Goal: Information Seeking & Learning: Check status

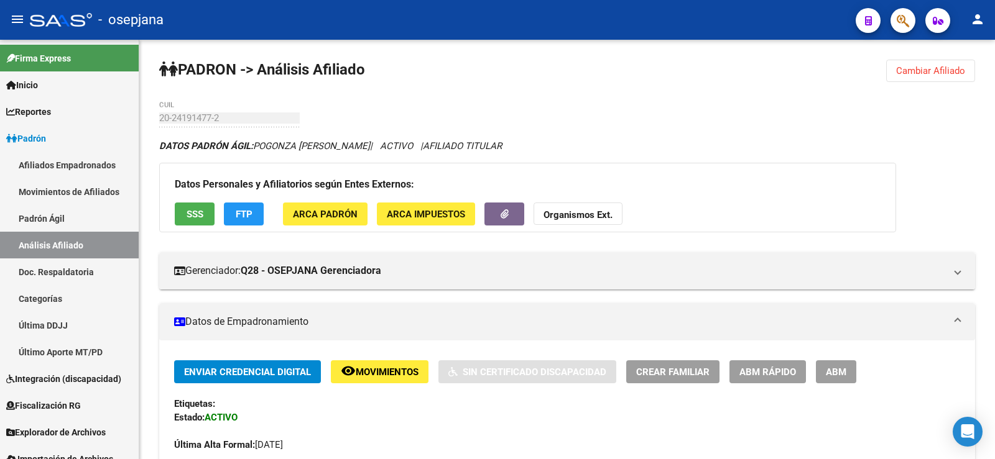
scroll to position [0, 997]
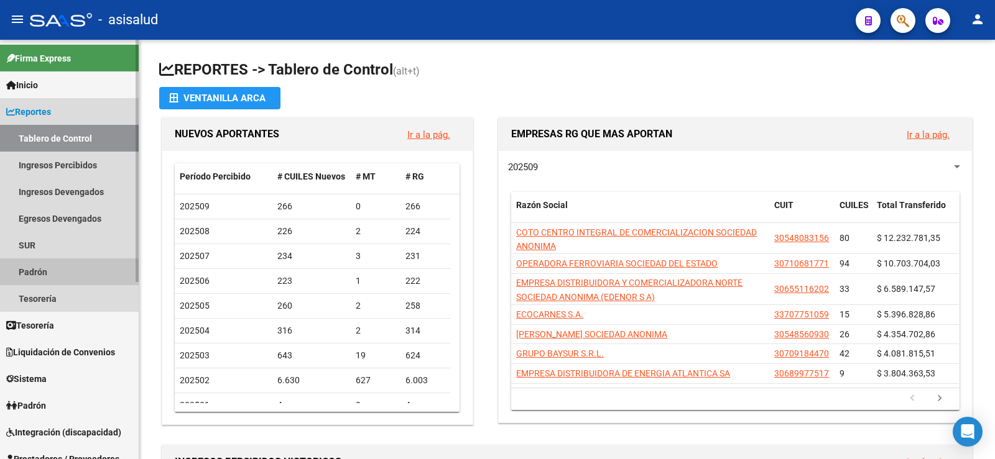
click at [48, 279] on link "Padrón" at bounding box center [69, 272] width 139 height 27
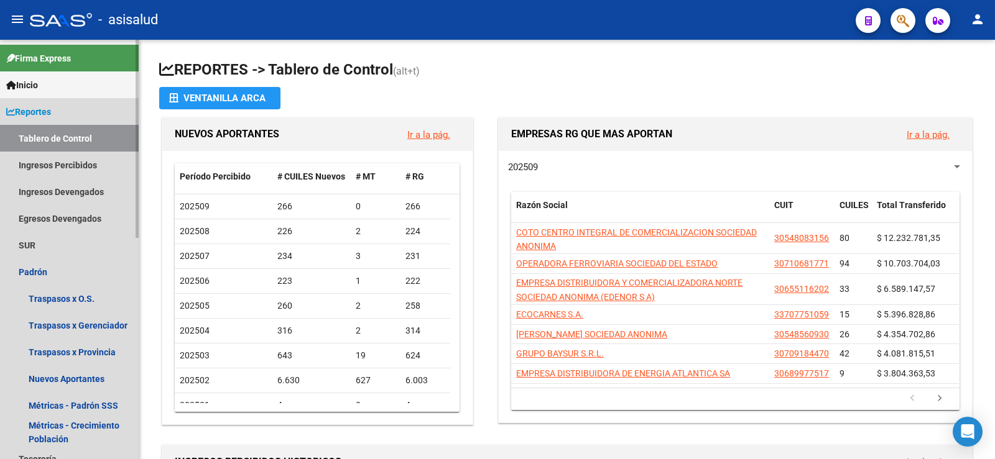
click at [37, 109] on span "Reportes" at bounding box center [28, 112] width 45 height 14
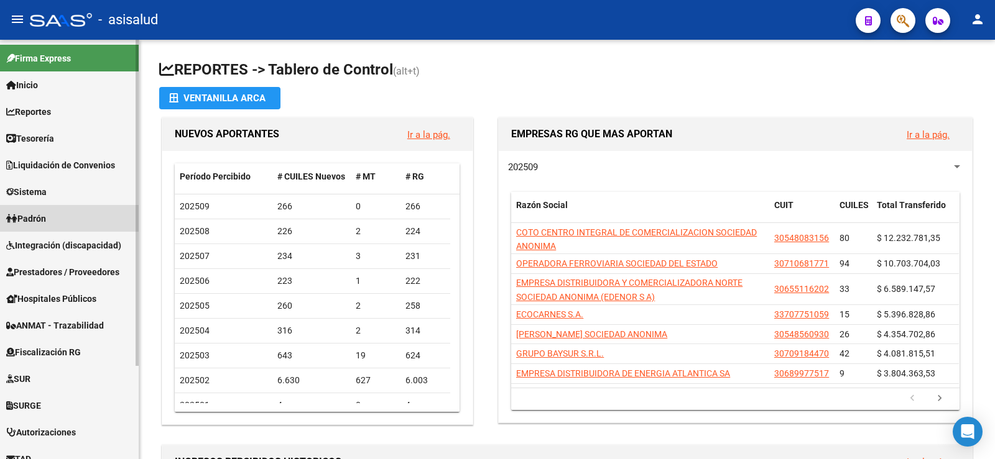
click at [40, 218] on span "Padrón" at bounding box center [26, 219] width 40 height 14
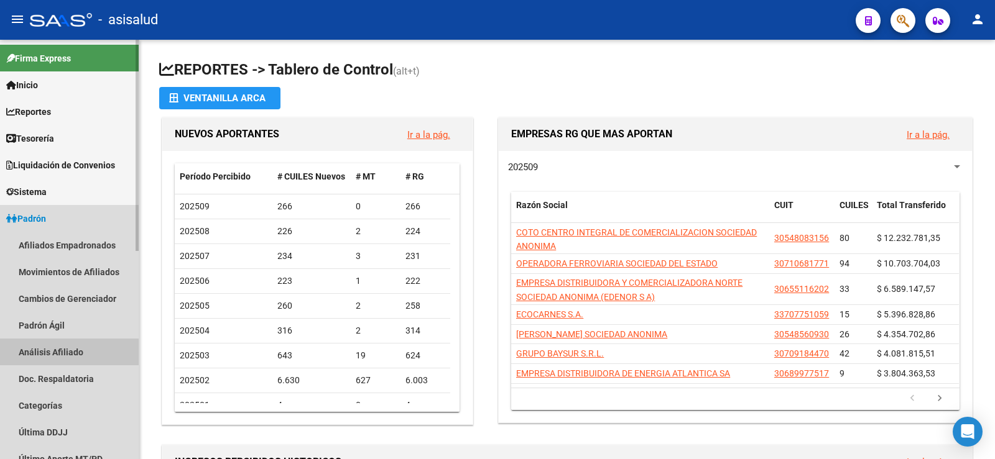
click at [61, 353] on link "Análisis Afiliado" at bounding box center [69, 352] width 139 height 27
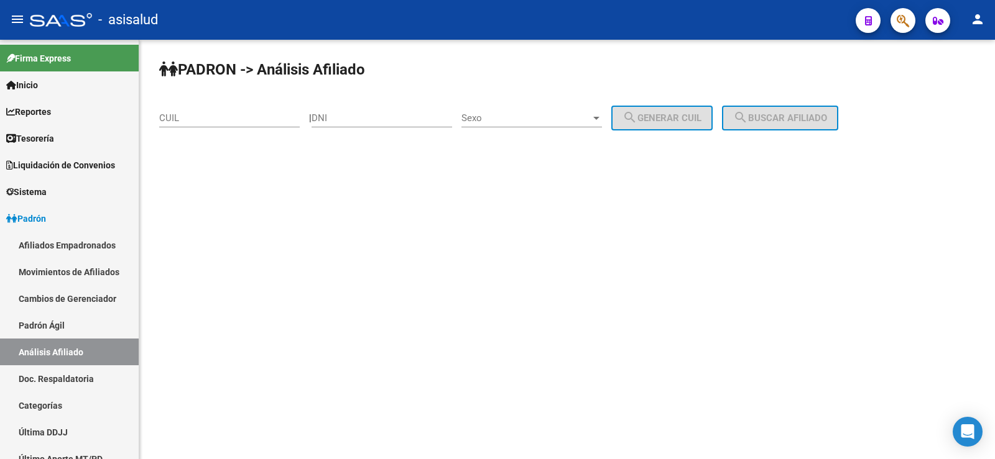
click at [226, 111] on div "CUIL" at bounding box center [229, 114] width 141 height 27
paste input "27-43395706-2"
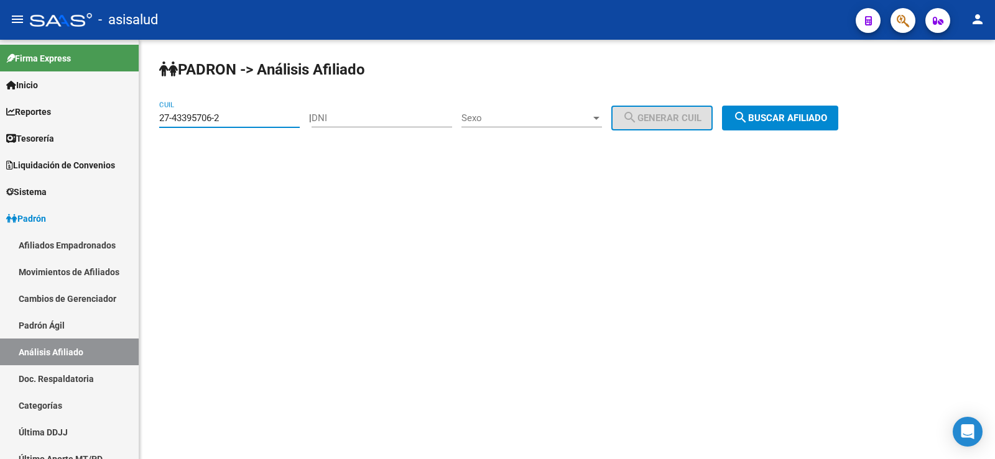
type input "27-43395706-2"
click at [807, 112] on button "search Buscar afiliado" at bounding box center [780, 118] width 116 height 25
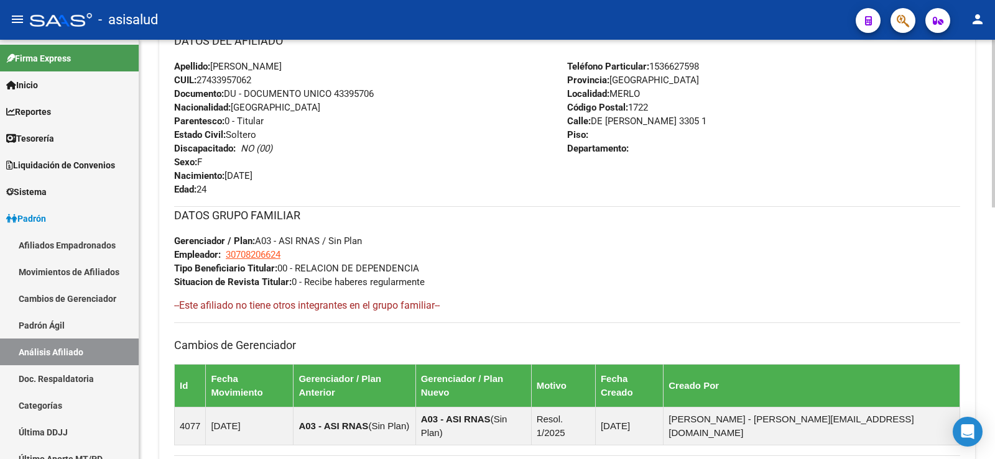
scroll to position [629, 0]
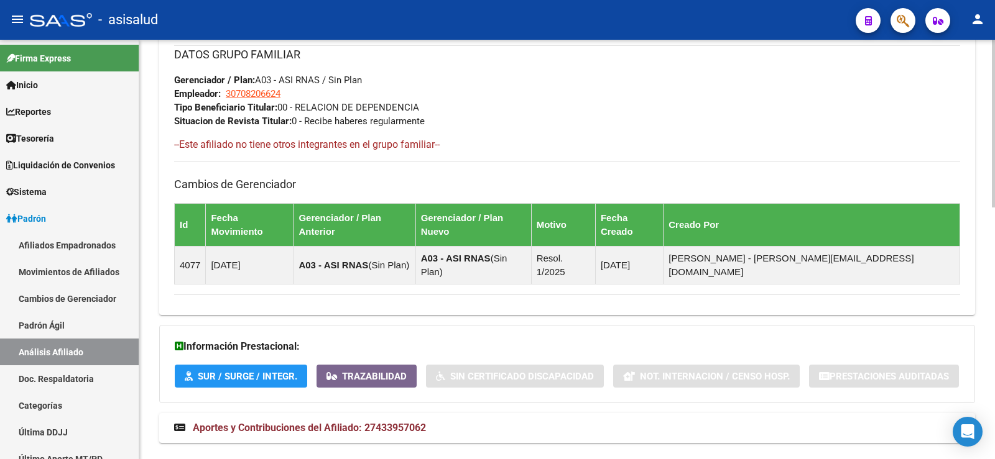
click at [382, 422] on span "Aportes y Contribuciones del Afiliado: 27433957062" at bounding box center [309, 428] width 233 height 12
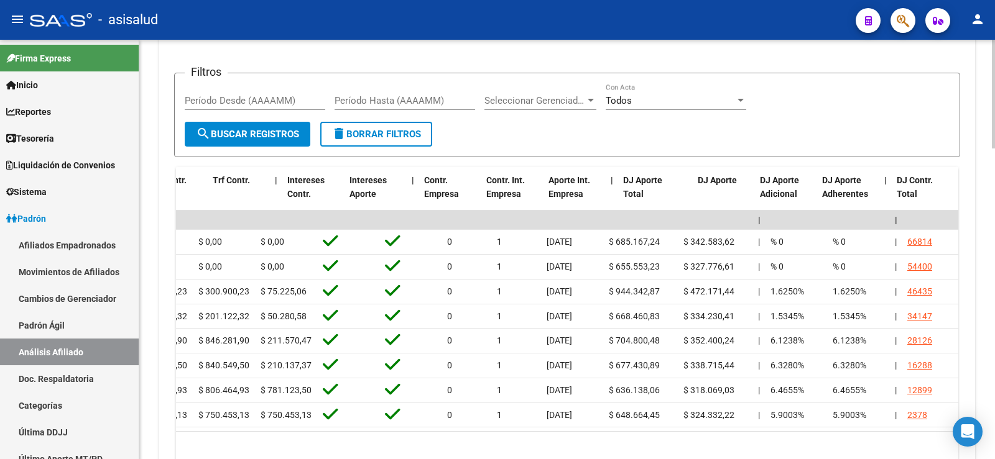
scroll to position [0, 0]
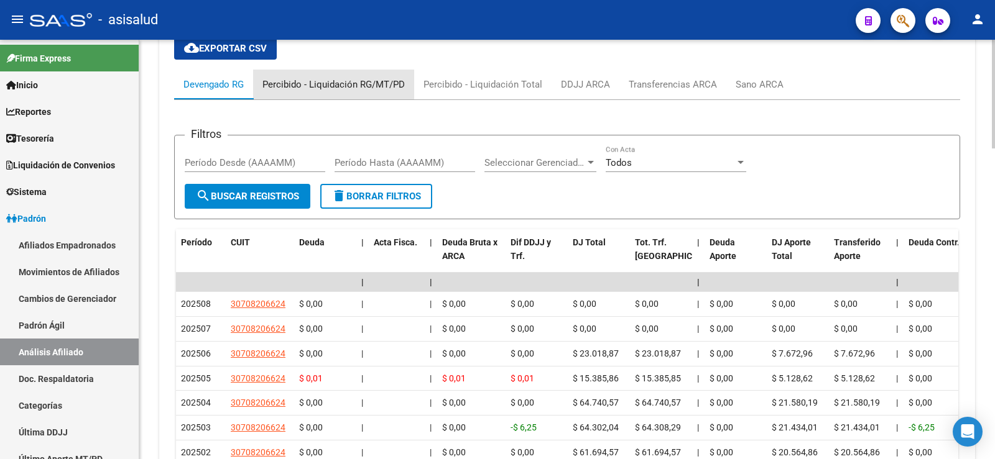
click at [353, 78] on div "Percibido - Liquidación RG/MT/PD" at bounding box center [333, 85] width 142 height 14
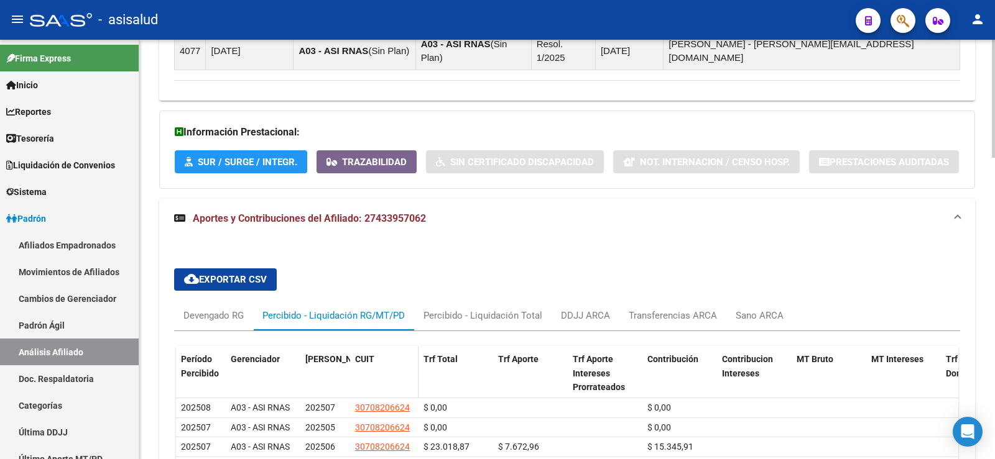
scroll to position [1070, 0]
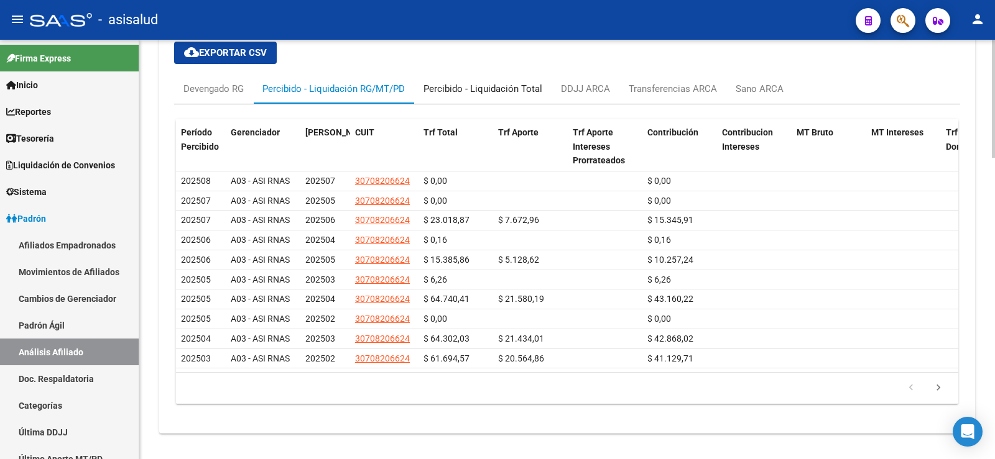
click at [508, 82] on div "Percibido - Liquidación Total" at bounding box center [482, 89] width 119 height 14
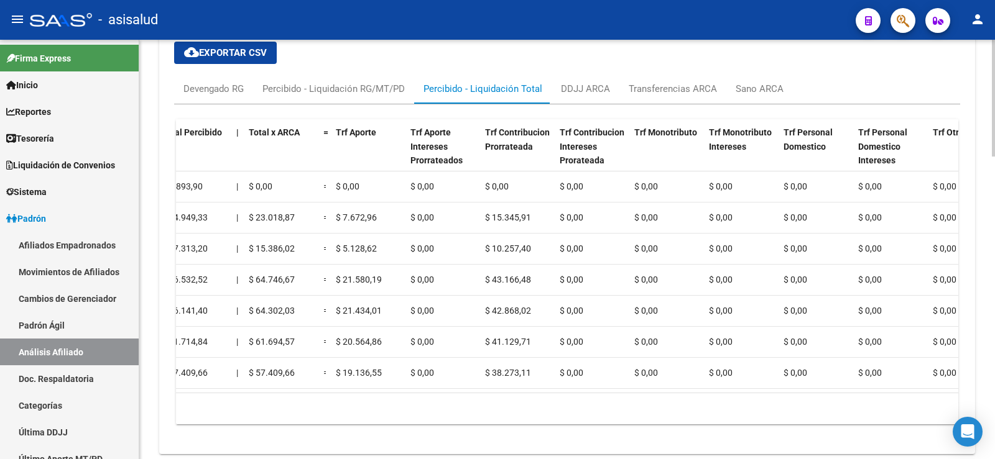
scroll to position [0, 0]
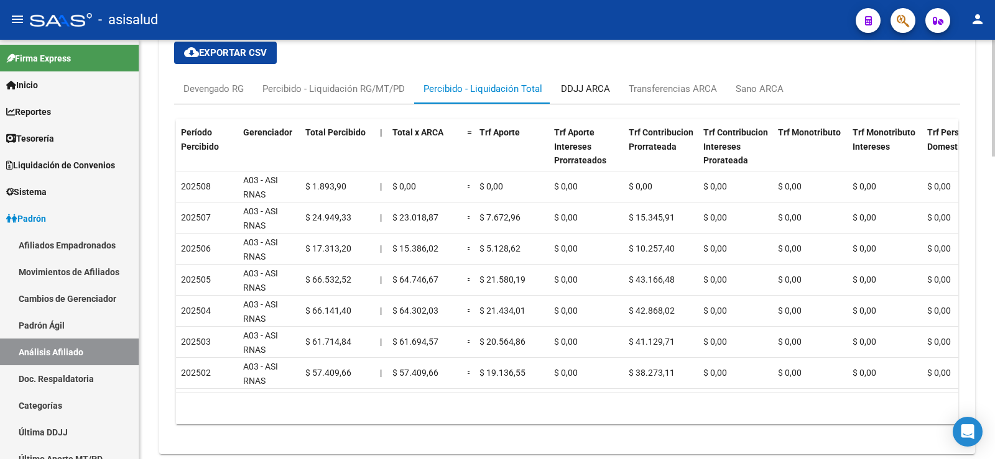
click at [600, 82] on div "DDJJ ARCA" at bounding box center [585, 89] width 49 height 14
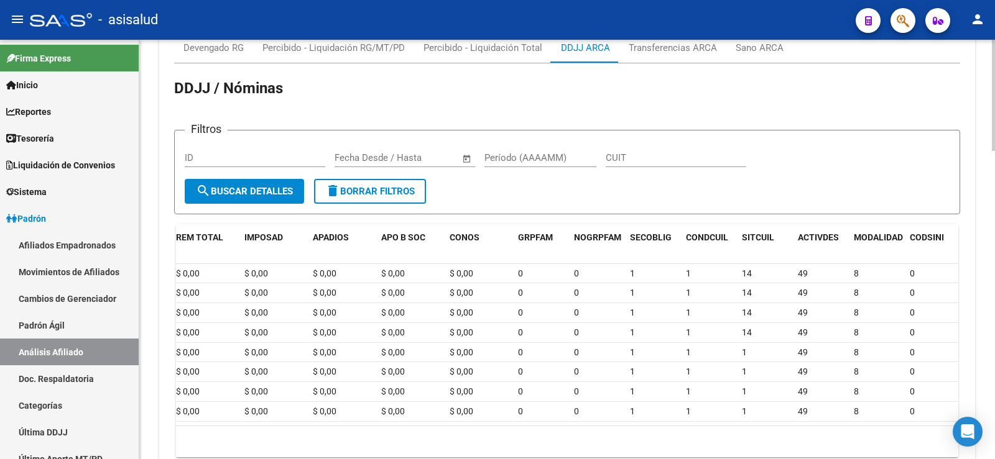
scroll to position [1132, 0]
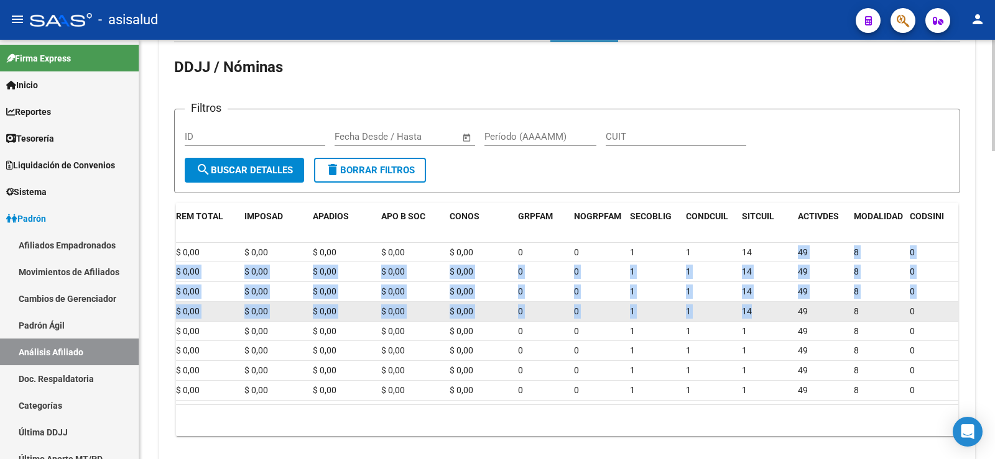
drag, startPoint x: 758, startPoint y: 224, endPoint x: 765, endPoint y: 282, distance: 57.6
click at [443, 282] on datatable-scroller "66814 09/09/2025 10/09/2025 202508 30708206624 $ 0,00 $ 0,00 $ 0,00 $ 0,00 $ 0,…" at bounding box center [52, 322] width 782 height 158
click at [765, 305] on div "14" at bounding box center [765, 312] width 46 height 14
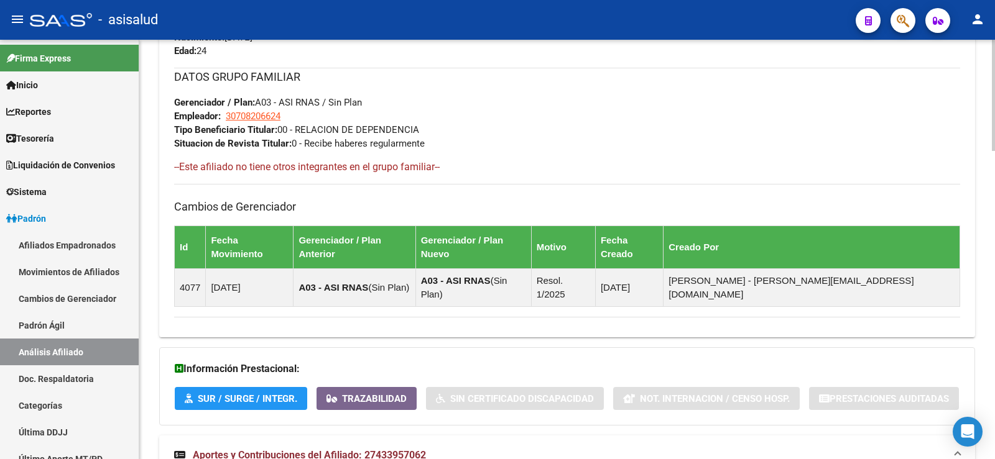
scroll to position [386, 0]
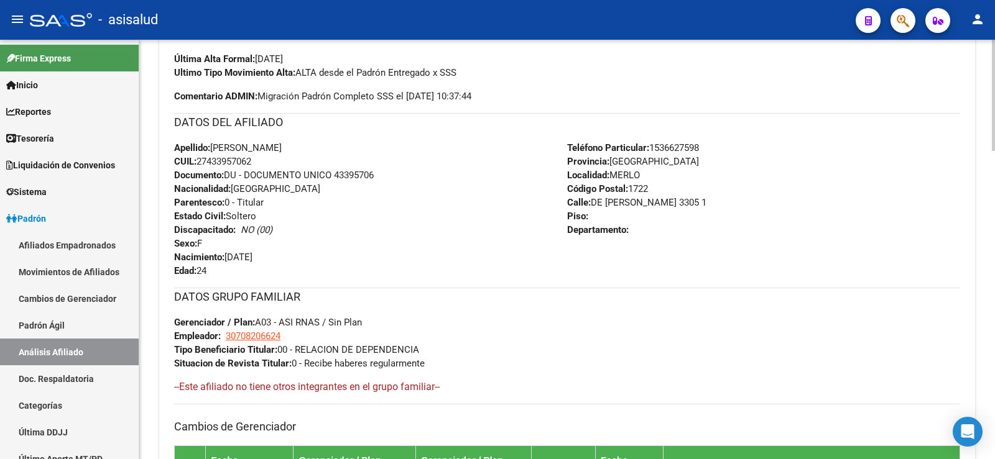
click at [503, 238] on div "Apellido: AQUINO MICAELA INES CUIL: 27433957062 Documento: DU - DOCUMENTO UNICO…" at bounding box center [370, 209] width 393 height 137
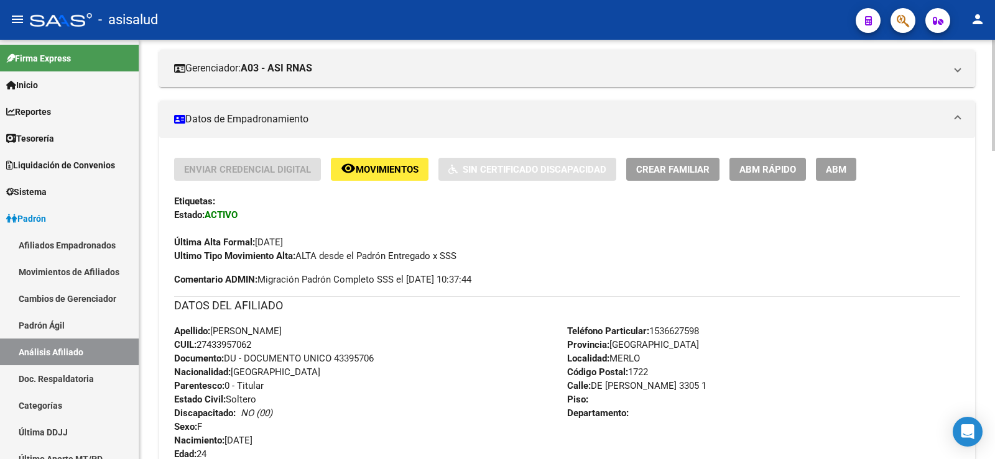
scroll to position [200, 0]
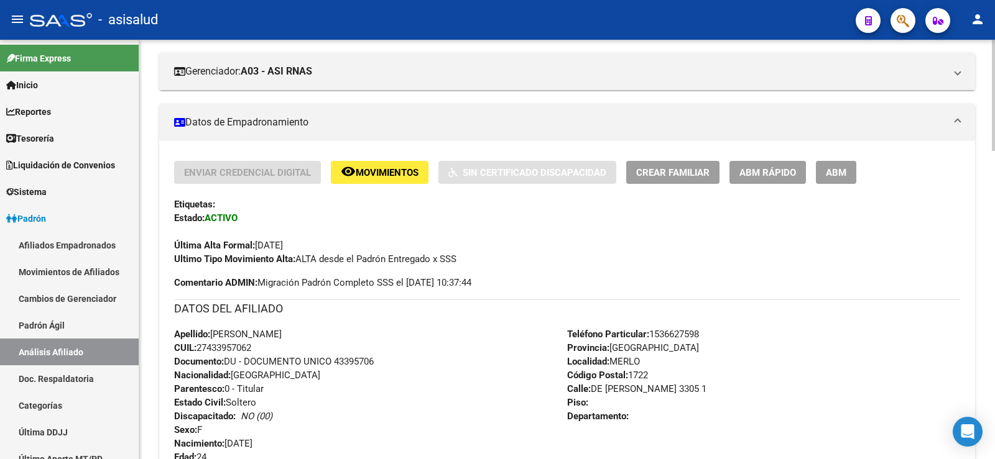
click at [372, 153] on div "Enviar Credencial Digital remove_red_eye Movimientos Sin Certificado Discapacid…" at bounding box center [567, 442] width 816 height 603
click at [389, 177] on span "Movimientos" at bounding box center [387, 172] width 63 height 11
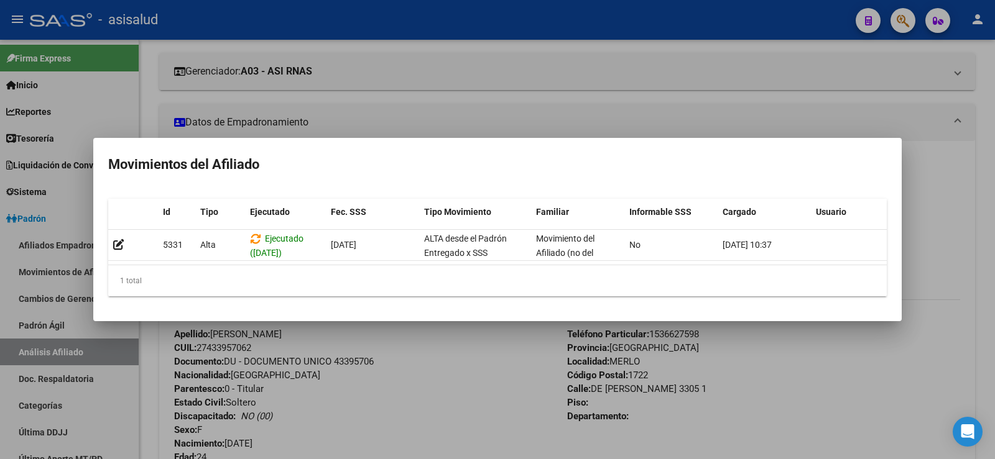
click at [496, 379] on div at bounding box center [497, 229] width 995 height 459
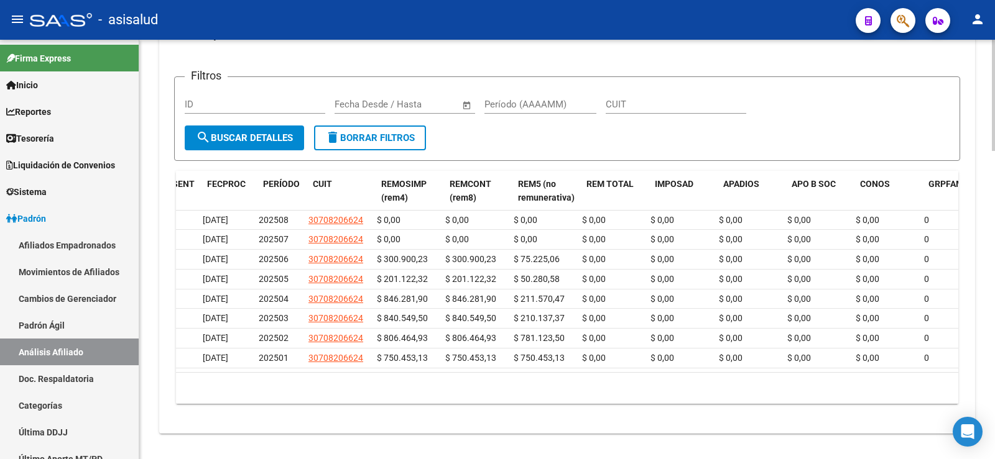
scroll to position [0, 0]
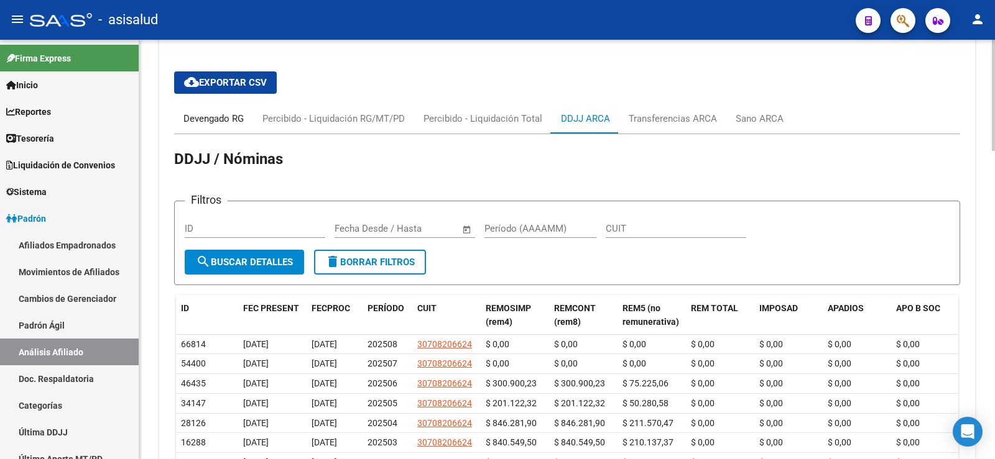
click at [215, 112] on div "Devengado RG" at bounding box center [213, 119] width 60 height 14
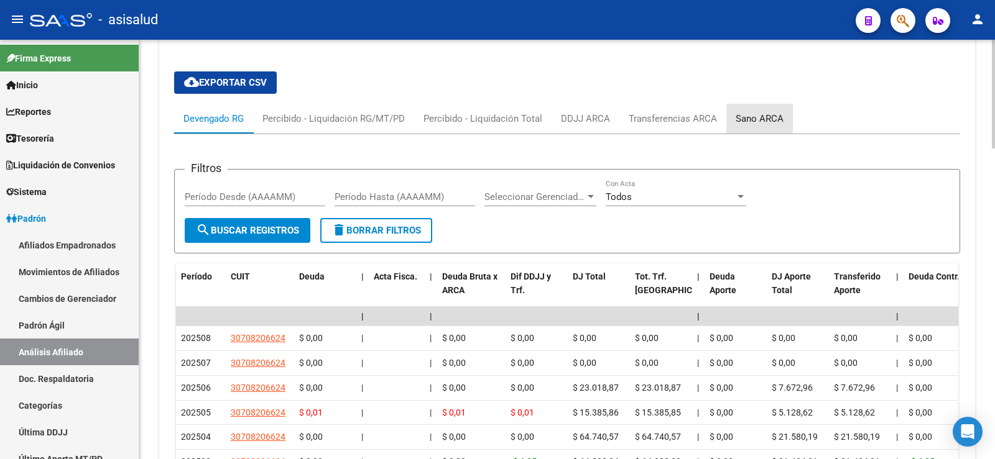
click at [757, 104] on div "Sano ARCA" at bounding box center [759, 119] width 67 height 30
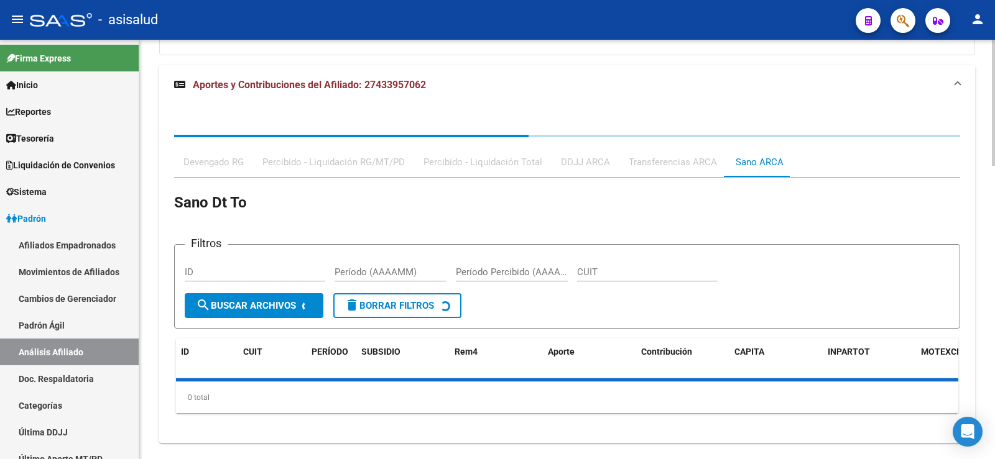
scroll to position [1031, 0]
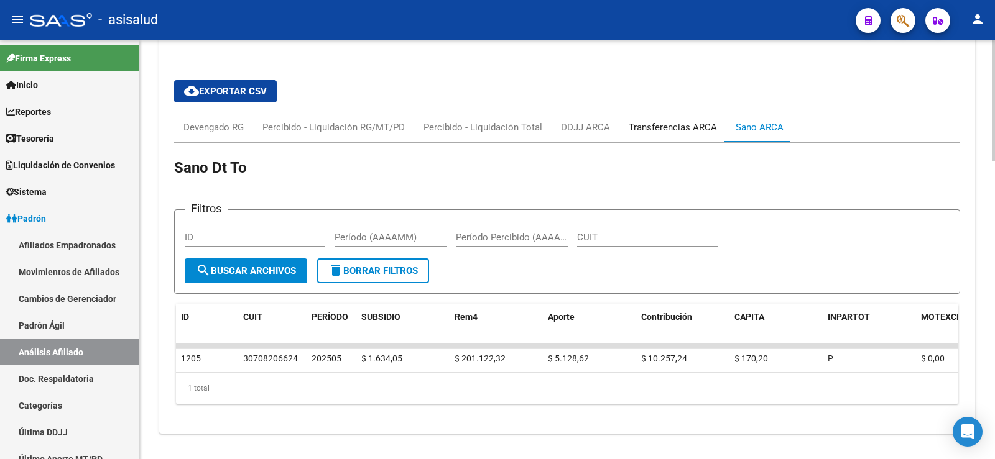
click at [678, 113] on div "Transferencias ARCA" at bounding box center [672, 128] width 107 height 30
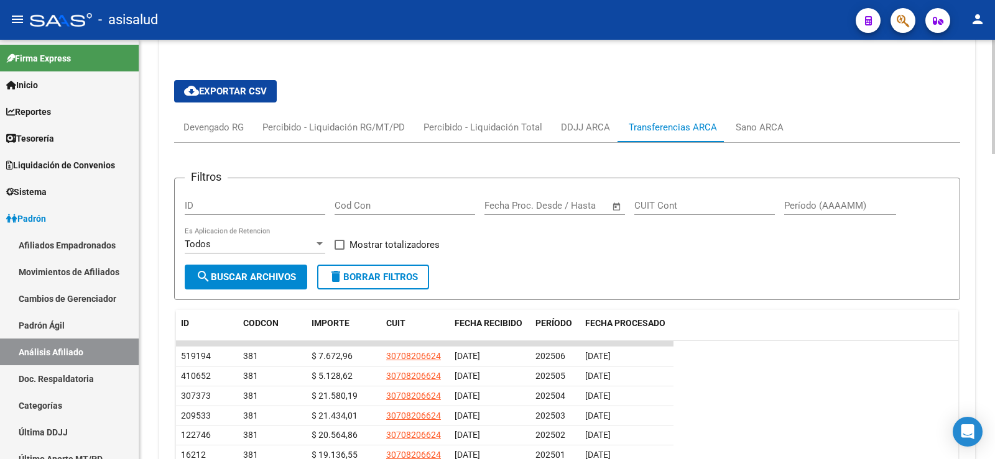
scroll to position [1094, 0]
click at [575, 121] on div "DDJJ ARCA" at bounding box center [585, 128] width 49 height 14
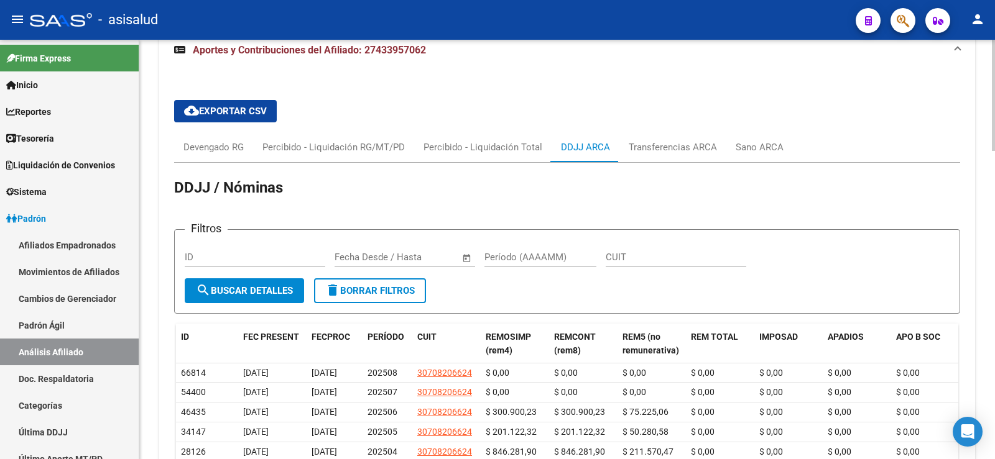
scroll to position [1031, 0]
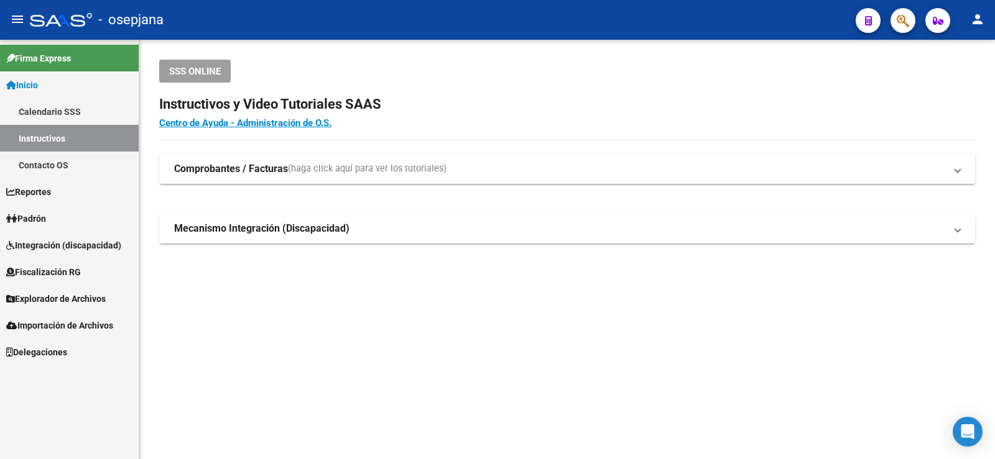
click at [47, 79] on link "Inicio" at bounding box center [69, 85] width 139 height 27
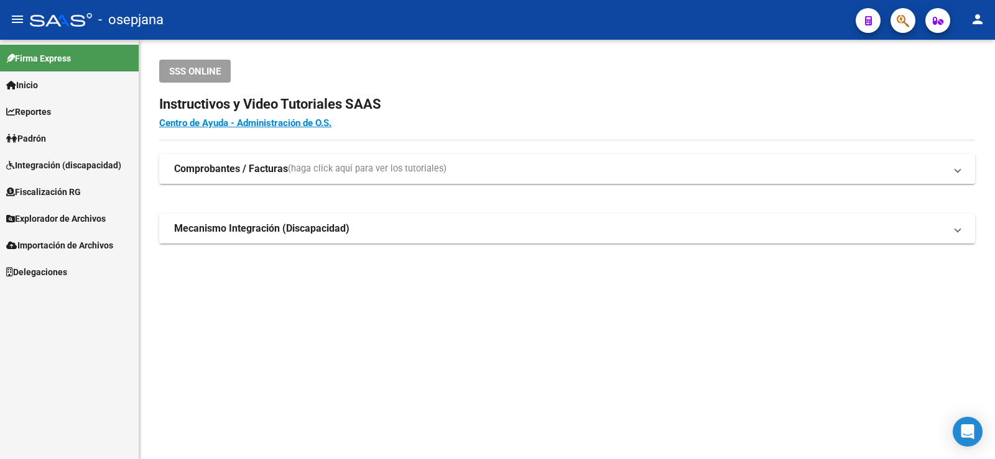
click at [46, 134] on span "Padrón" at bounding box center [26, 139] width 40 height 14
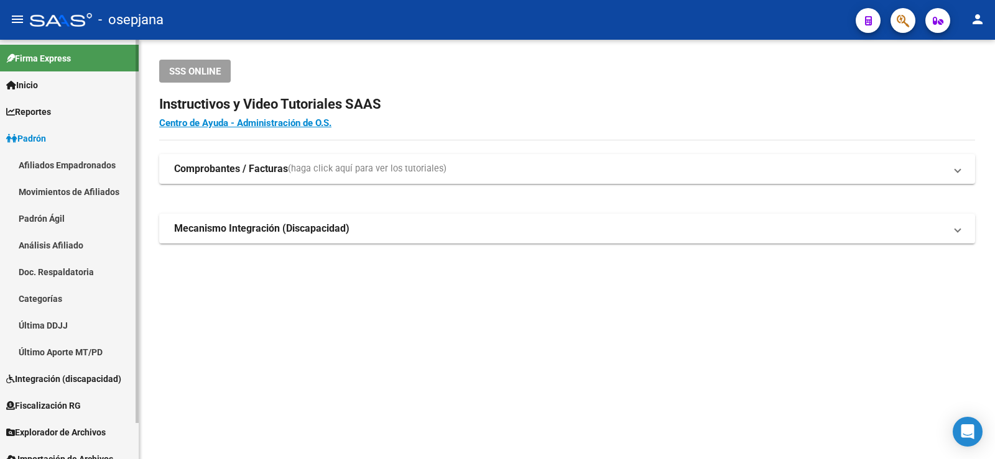
click at [61, 243] on link "Análisis Afiliado" at bounding box center [69, 245] width 139 height 27
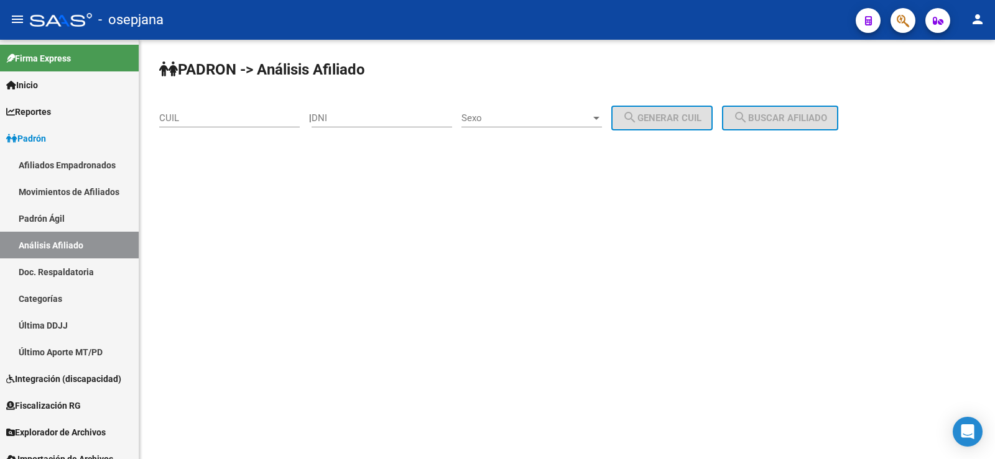
click at [225, 121] on input "CUIL" at bounding box center [229, 118] width 141 height 11
paste input "27-96283348-4"
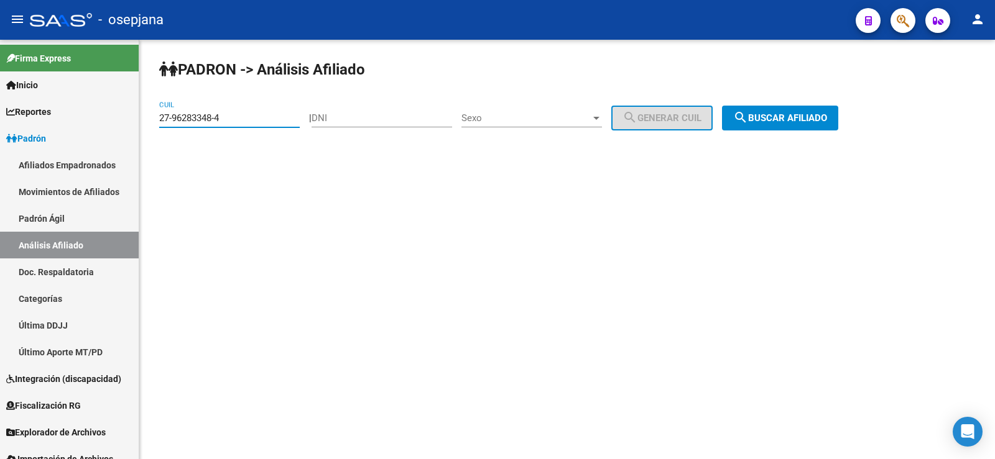
type input "27-96283348-4"
click at [798, 122] on span "search Buscar afiliado" at bounding box center [780, 118] width 94 height 11
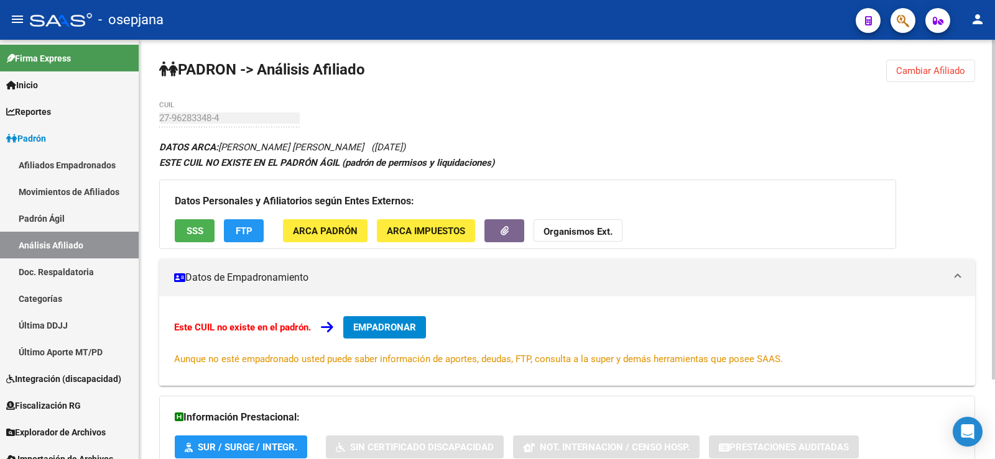
click at [244, 226] on span "FTP" at bounding box center [244, 231] width 17 height 11
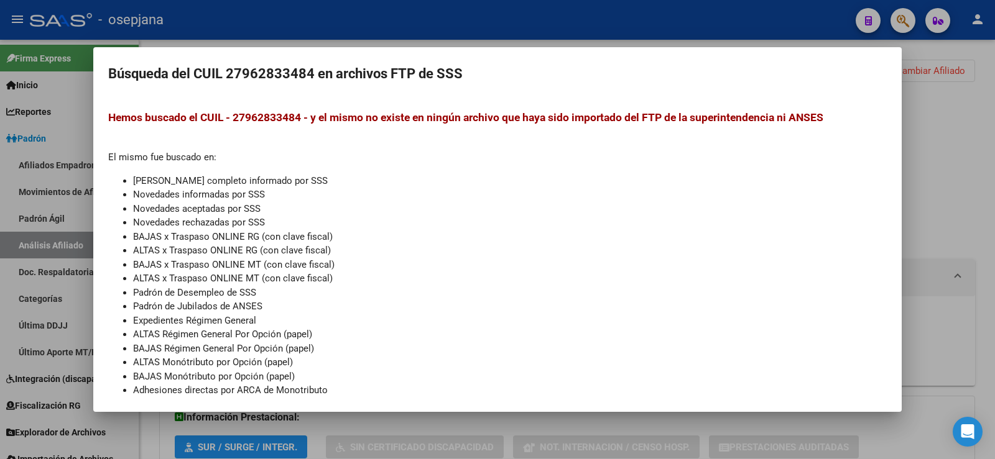
click at [956, 136] on div at bounding box center [497, 229] width 995 height 459
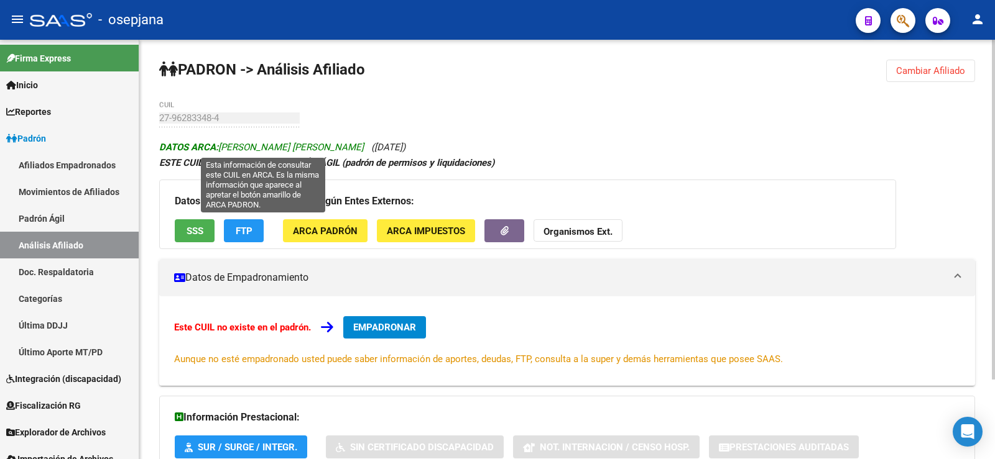
scroll to position [98, 0]
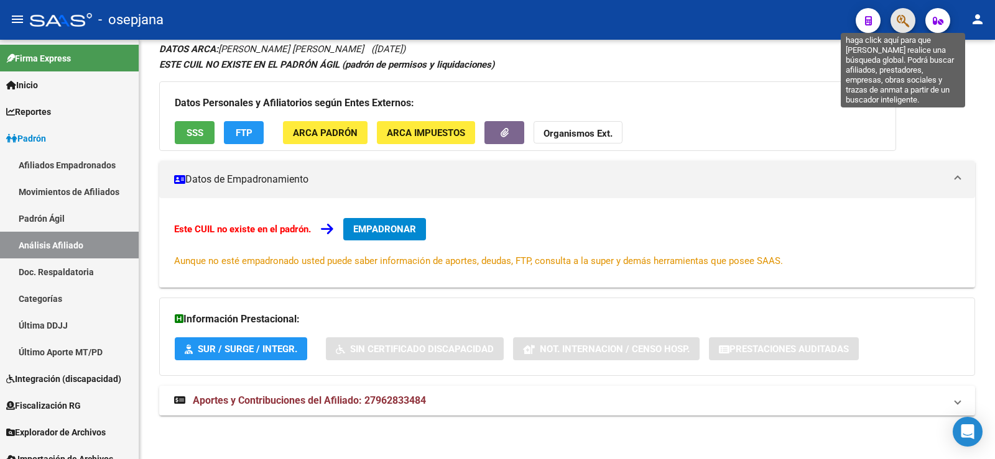
click at [908, 23] on icon "button" at bounding box center [903, 21] width 12 height 14
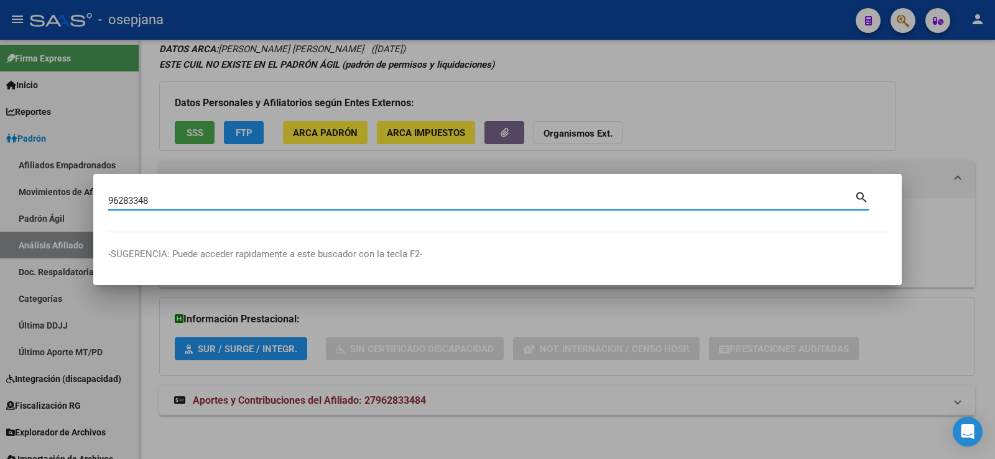
type input "96283348"
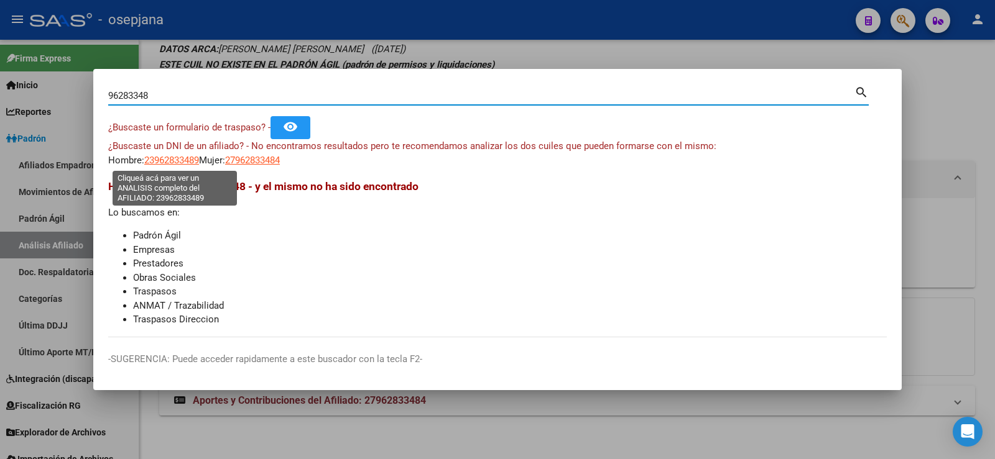
click at [168, 159] on span "23962833489" at bounding box center [171, 160] width 55 height 11
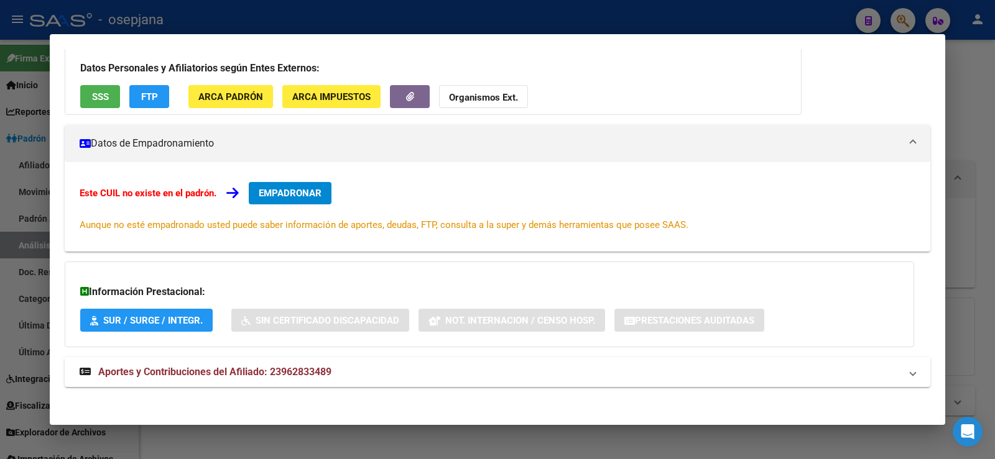
scroll to position [85, 0]
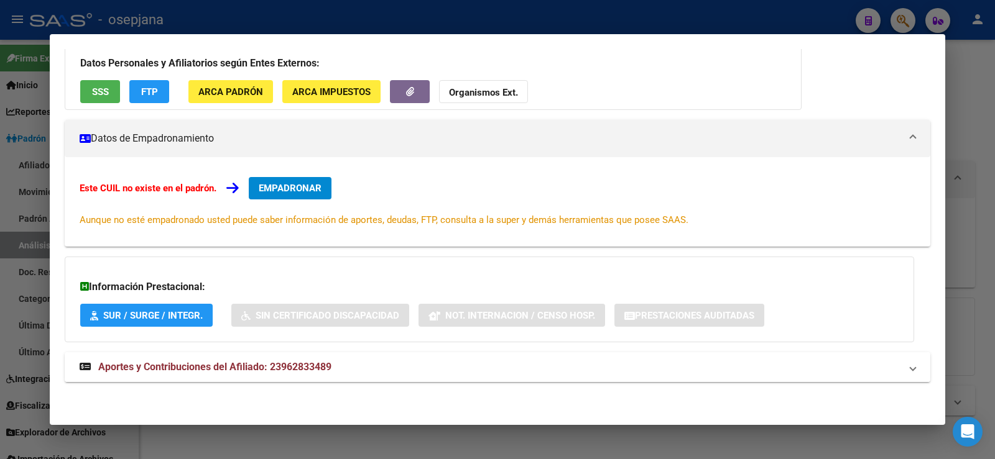
click at [307, 360] on strong "Aportes y Contribuciones del Afiliado: 23962833489" at bounding box center [206, 367] width 252 height 15
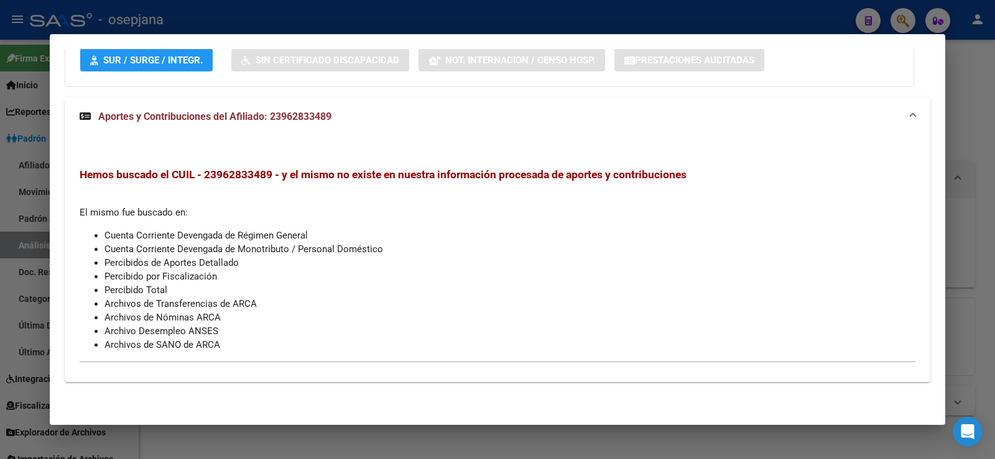
scroll to position [0, 0]
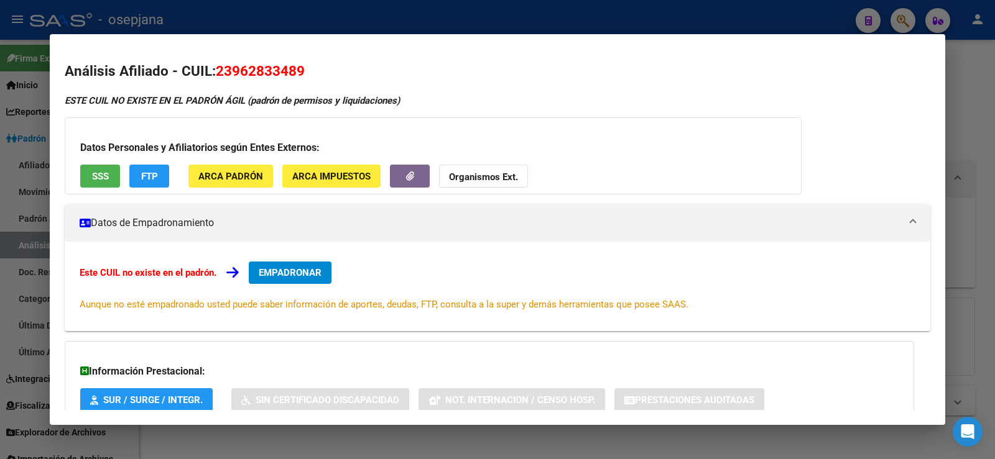
click at [985, 95] on div at bounding box center [497, 229] width 995 height 459
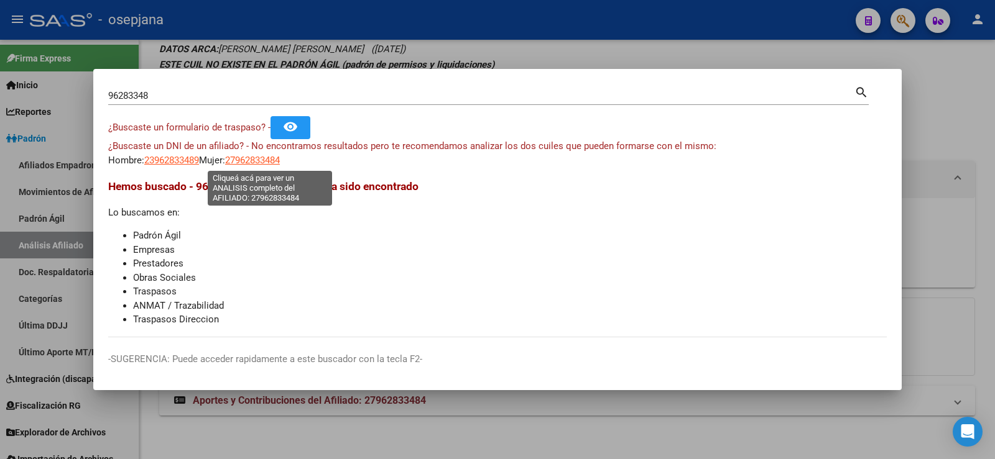
click at [274, 162] on span "27962833484" at bounding box center [252, 160] width 55 height 11
type textarea "27962833484"
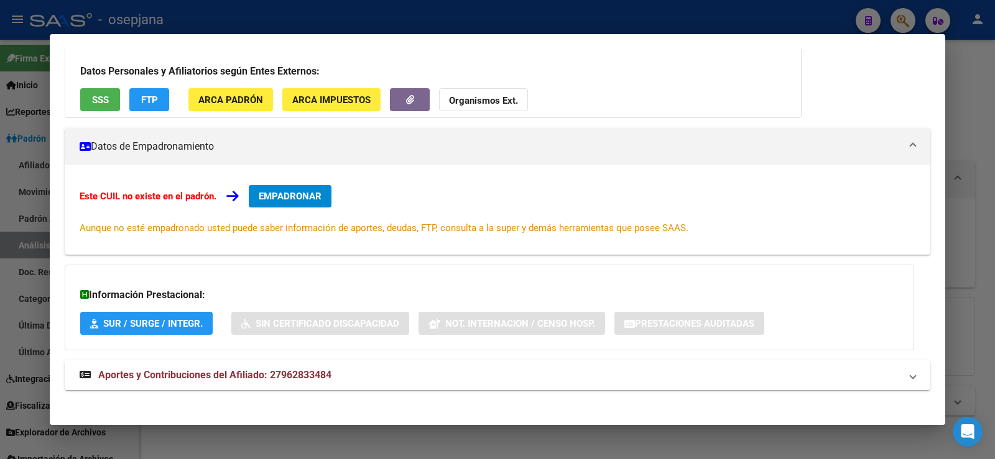
scroll to position [101, 0]
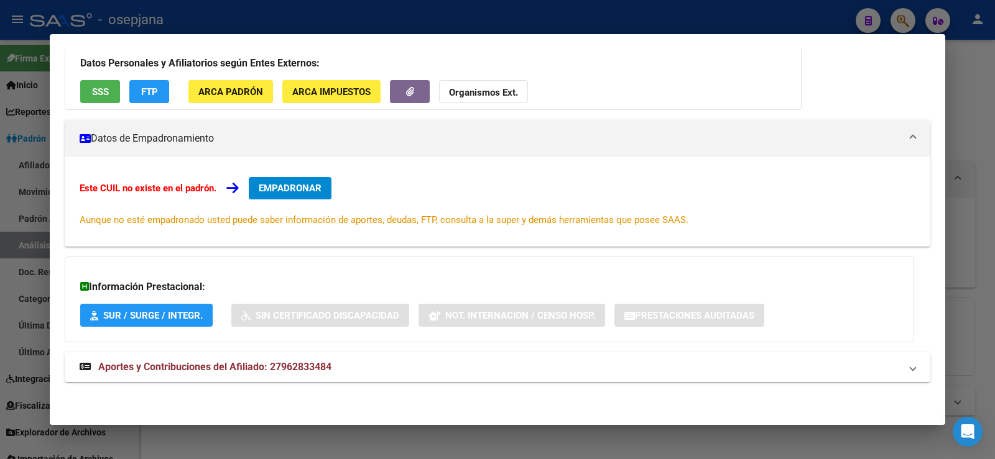
click at [293, 371] on span "Aportes y Contribuciones del Afiliado: 27962833484" at bounding box center [214, 367] width 233 height 12
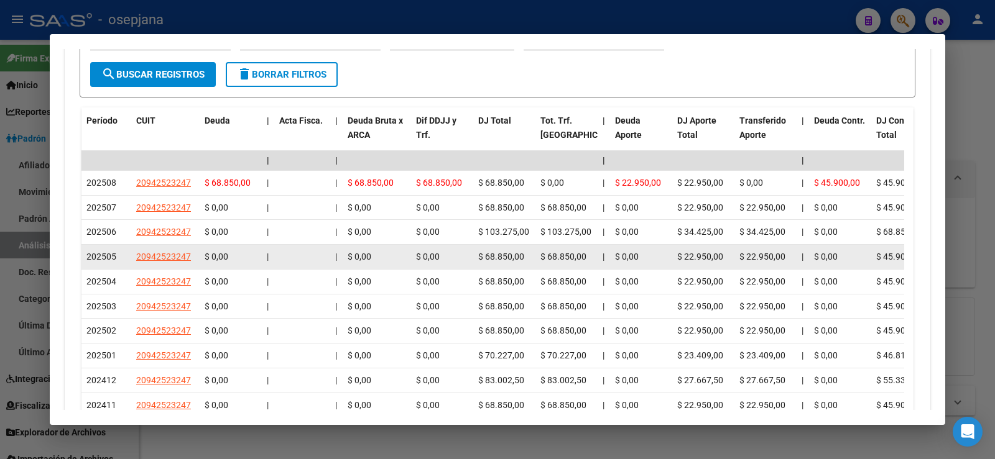
scroll to position [227, 0]
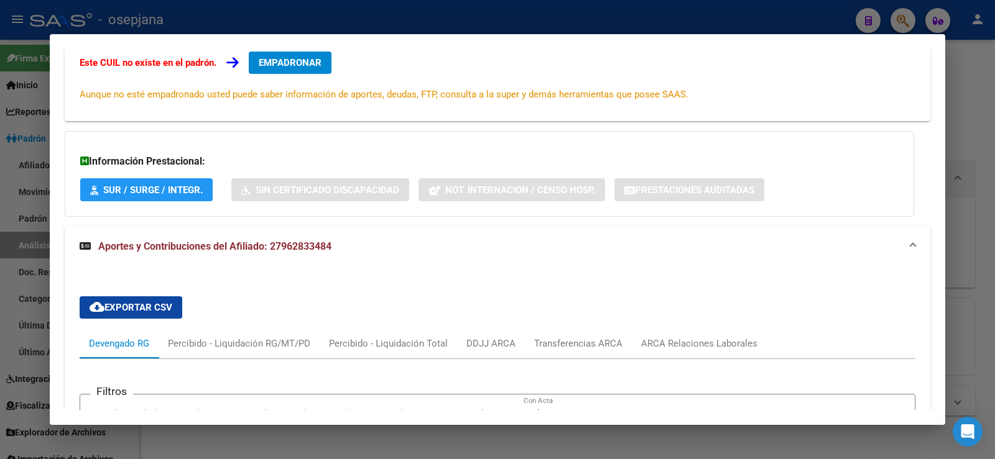
click at [990, 101] on div at bounding box center [497, 229] width 995 height 459
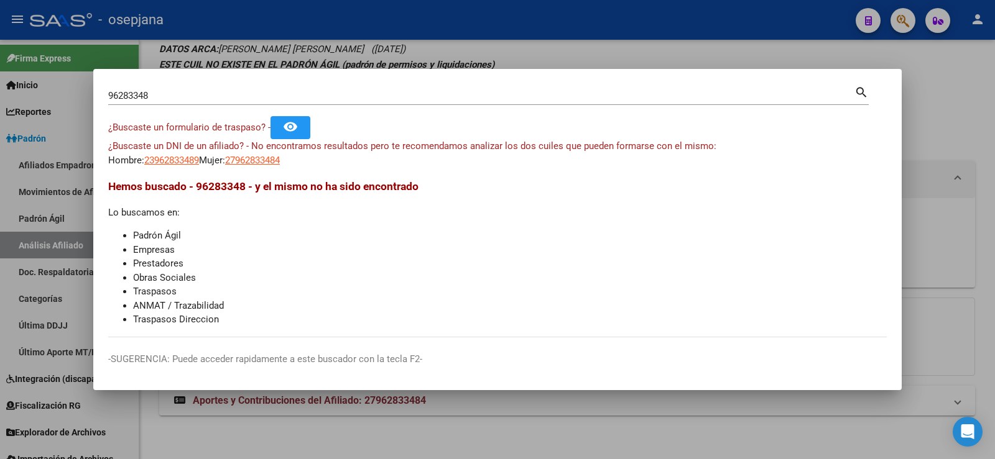
click at [356, 244] on li "Empresas" at bounding box center [510, 250] width 754 height 14
click at [517, 42] on div at bounding box center [497, 229] width 995 height 459
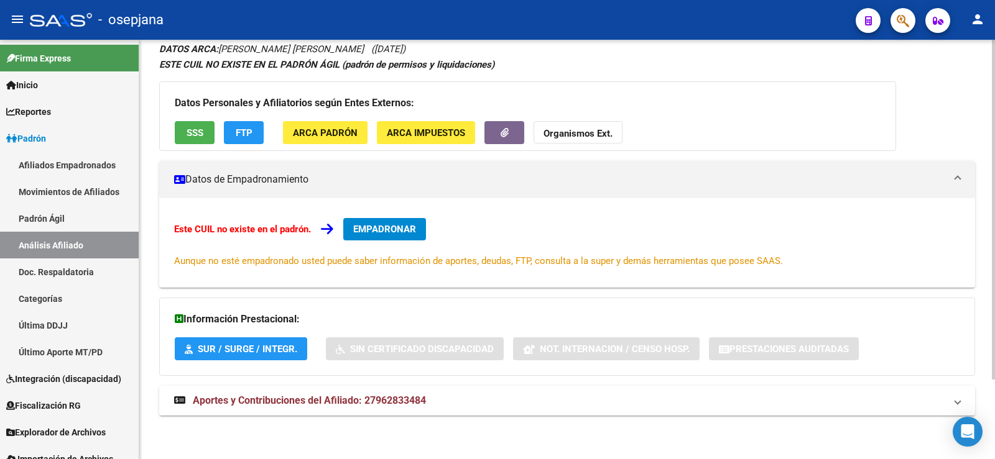
click at [310, 416] on mat-expansion-panel-header "Aportes y Contribuciones del Afiliado: 27962833484" at bounding box center [567, 401] width 816 height 30
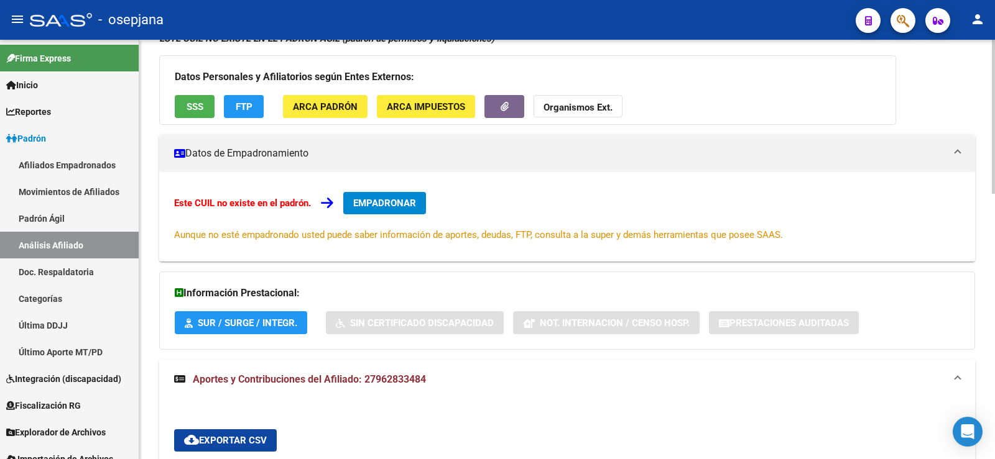
scroll to position [311, 0]
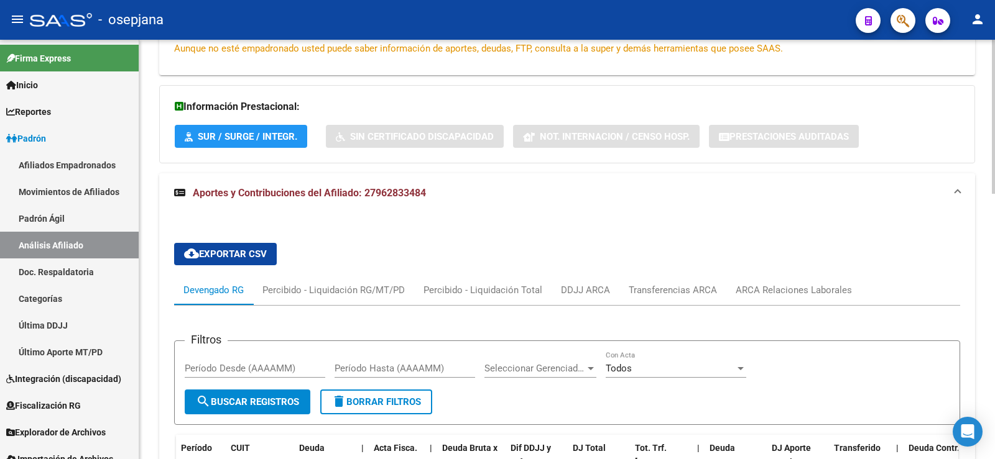
drag, startPoint x: 365, startPoint y: 193, endPoint x: 427, endPoint y: 194, distance: 61.6
click at [426, 194] on span "Aportes y Contribuciones del Afiliado: 27962833484" at bounding box center [309, 193] width 233 height 12
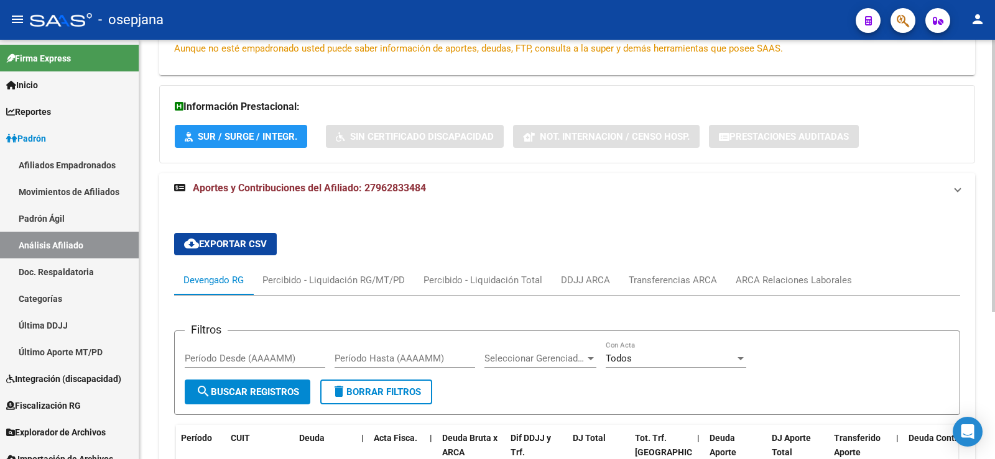
copy span "27962833484"
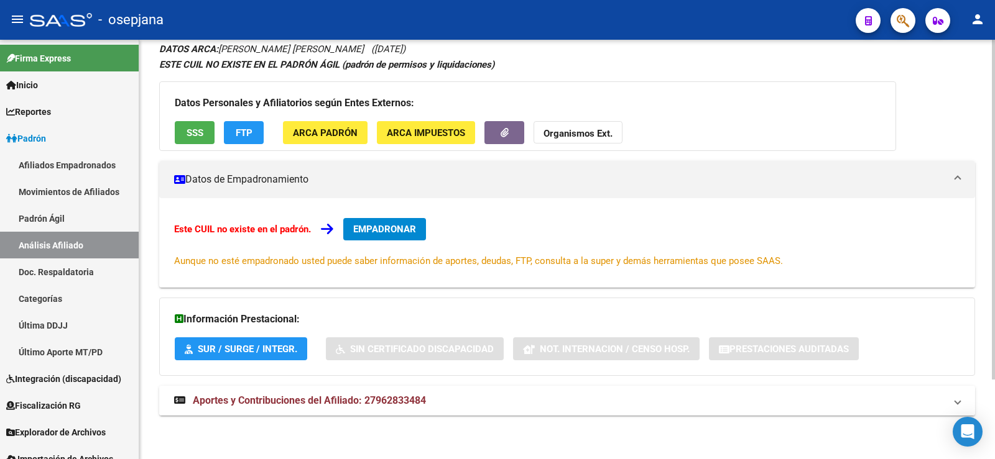
click at [318, 402] on span "Aportes y Contribuciones del Afiliado: 27962833484" at bounding box center [309, 401] width 233 height 12
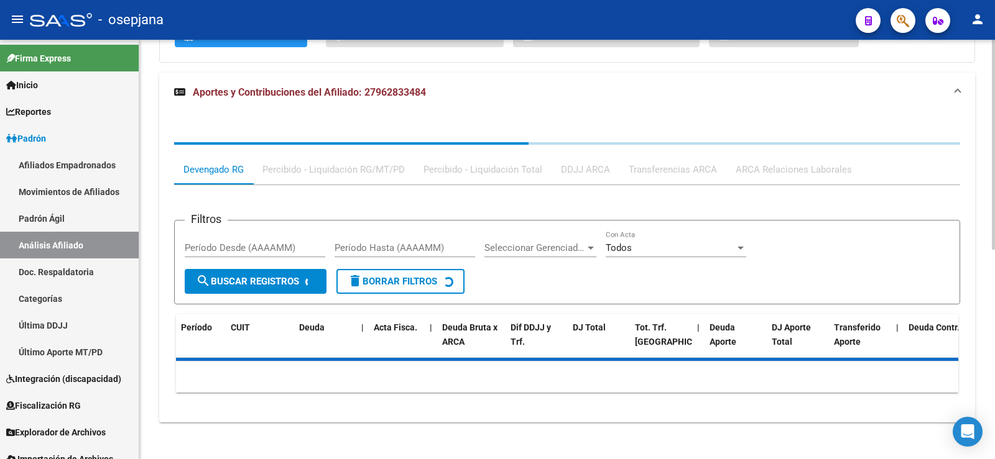
scroll to position [418, 0]
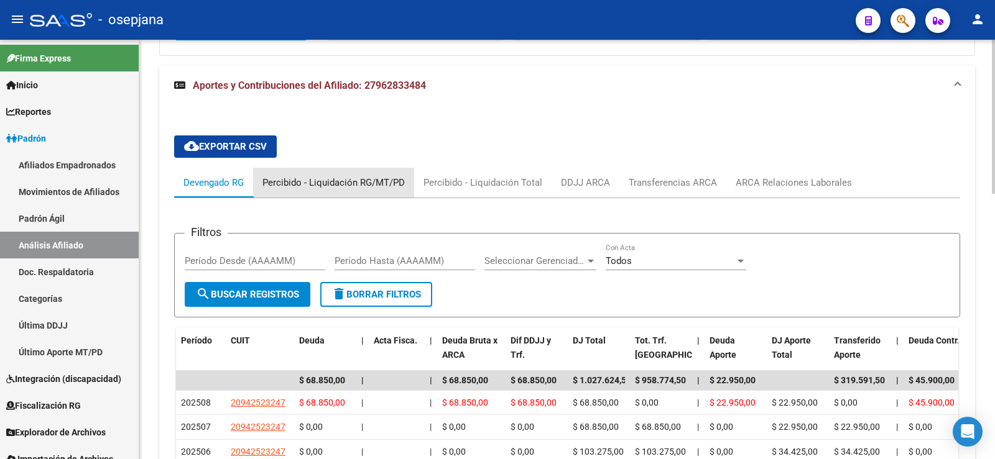
click at [356, 182] on div "Percibido - Liquidación RG/MT/PD" at bounding box center [333, 183] width 142 height 14
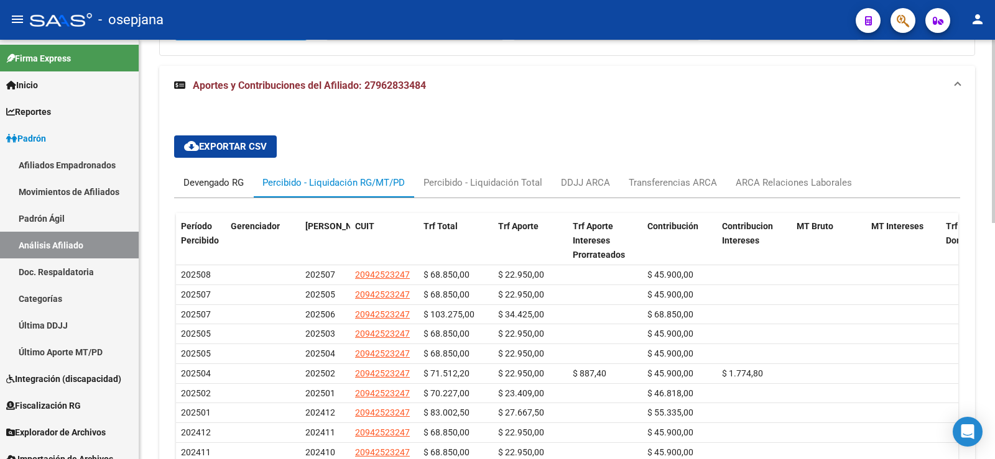
click at [229, 181] on div "Devengado RG" at bounding box center [213, 183] width 60 height 14
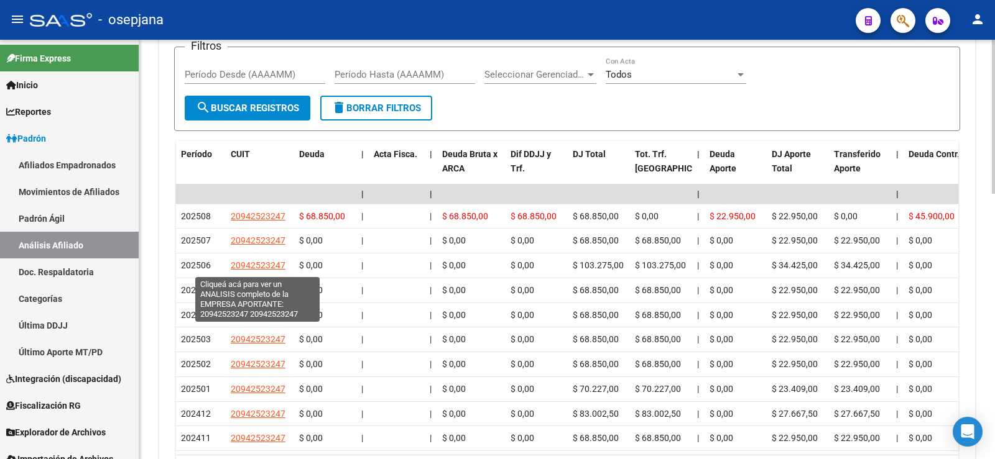
scroll to position [481, 0]
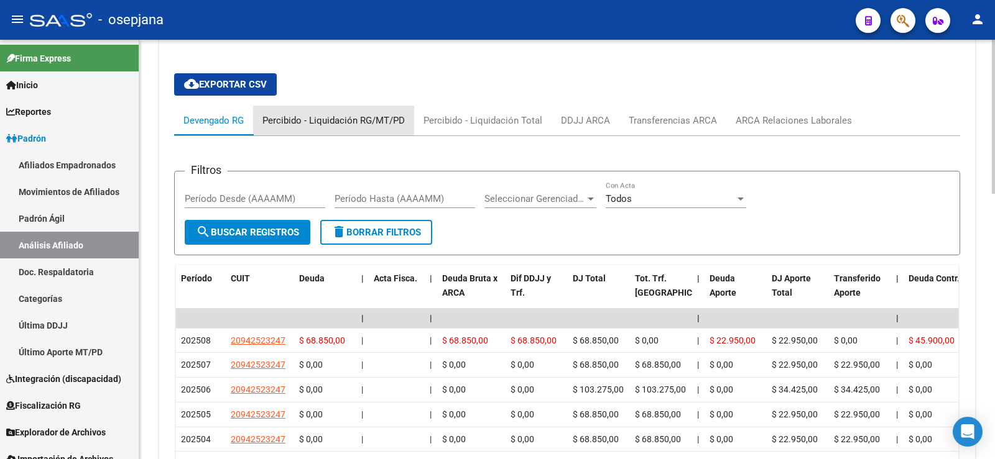
click at [321, 119] on div "Percibido - Liquidación RG/MT/PD" at bounding box center [333, 121] width 142 height 14
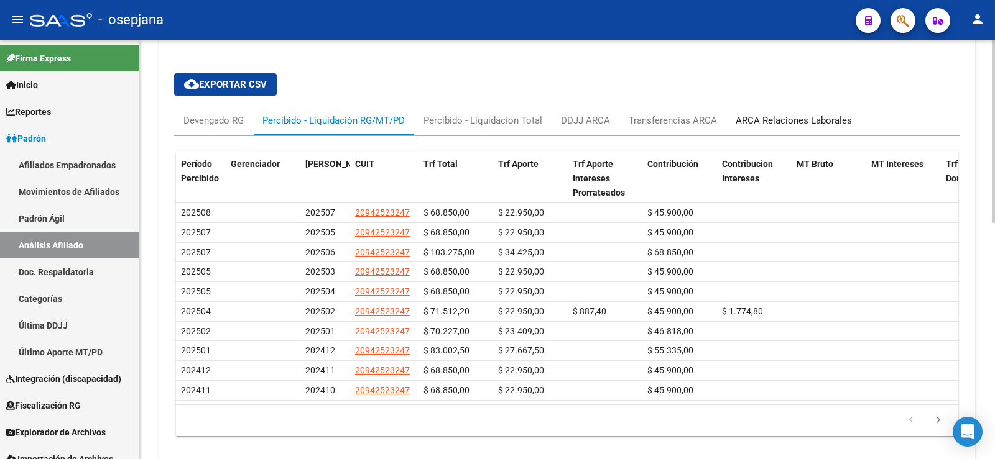
click at [824, 123] on div "ARCA Relaciones Laborales" at bounding box center [794, 121] width 116 height 14
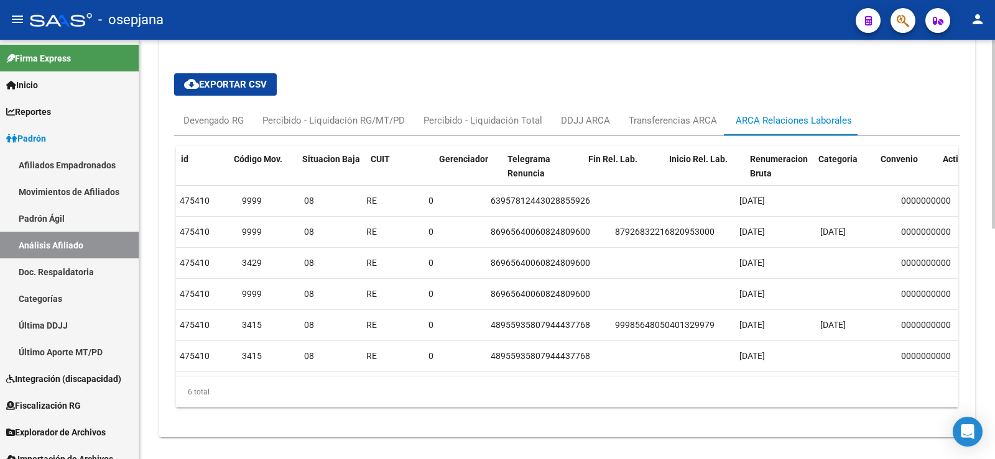
scroll to position [0, 0]
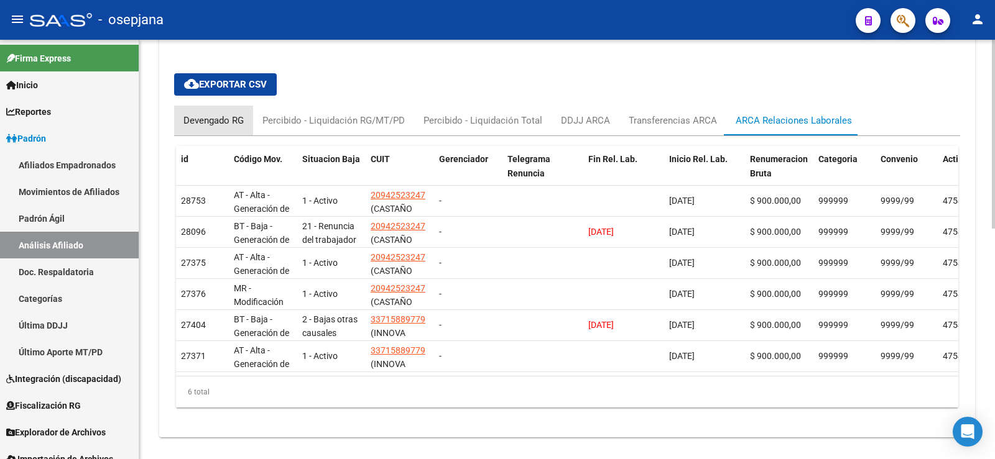
click at [208, 122] on div "Devengado RG" at bounding box center [213, 121] width 60 height 14
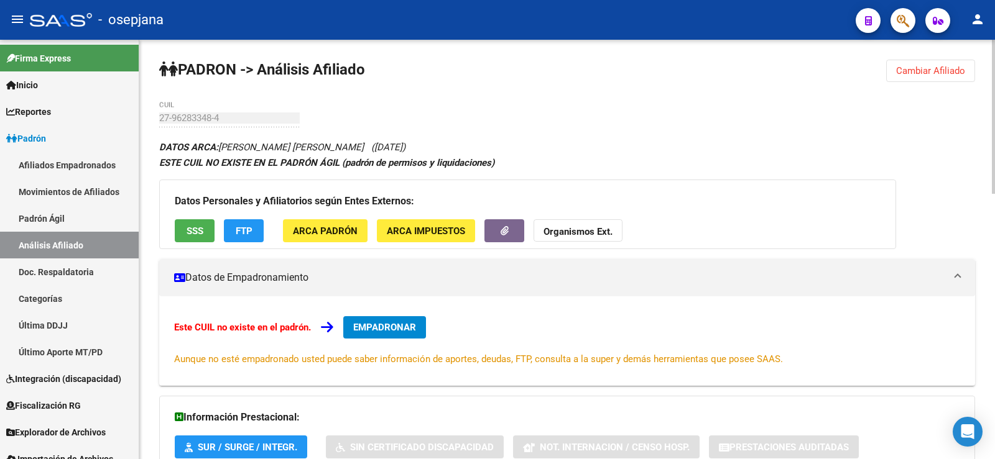
click at [194, 231] on span "SSS" at bounding box center [195, 231] width 17 height 11
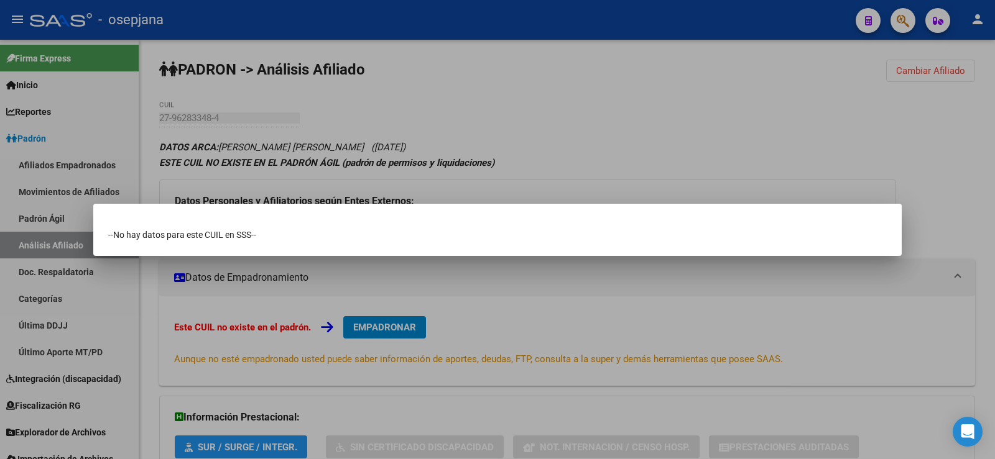
click at [614, 95] on div at bounding box center [497, 229] width 995 height 459
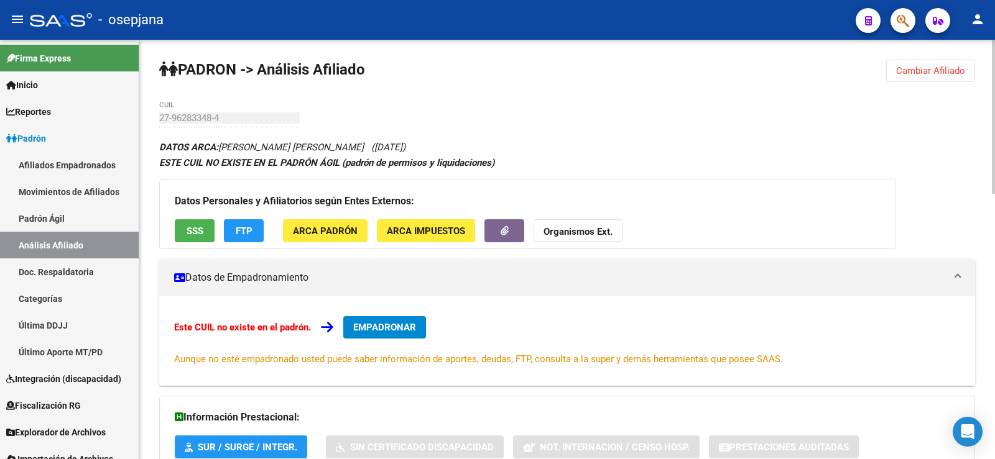
click at [238, 238] on button "FTP" at bounding box center [244, 230] width 40 height 23
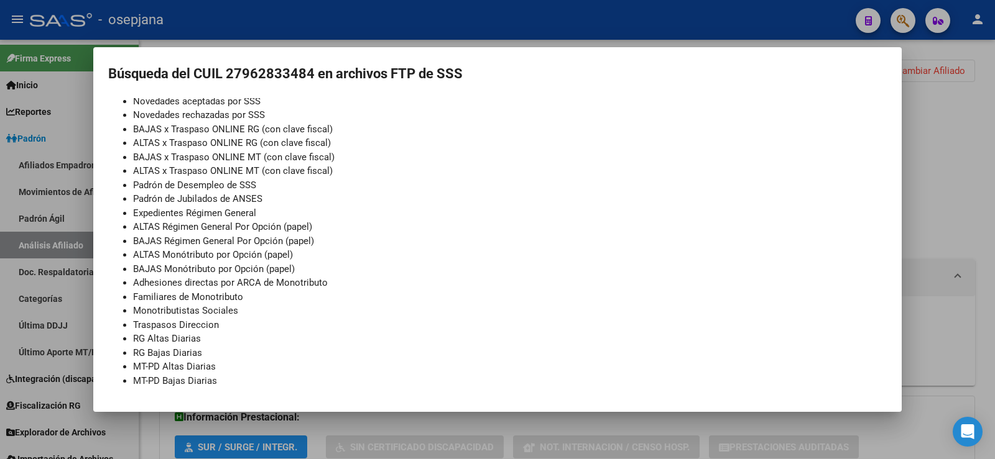
scroll to position [109, 0]
click at [938, 136] on div at bounding box center [497, 229] width 995 height 459
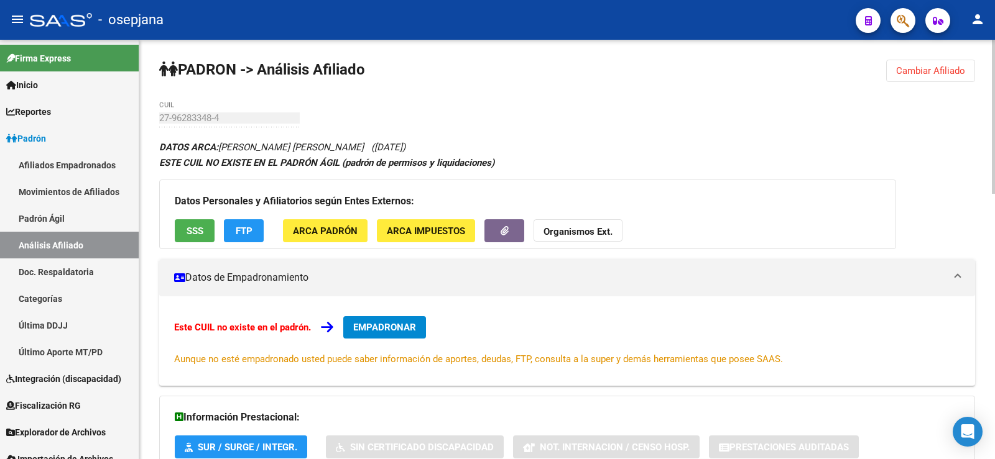
click at [323, 233] on span "ARCA Padrón" at bounding box center [325, 231] width 65 height 11
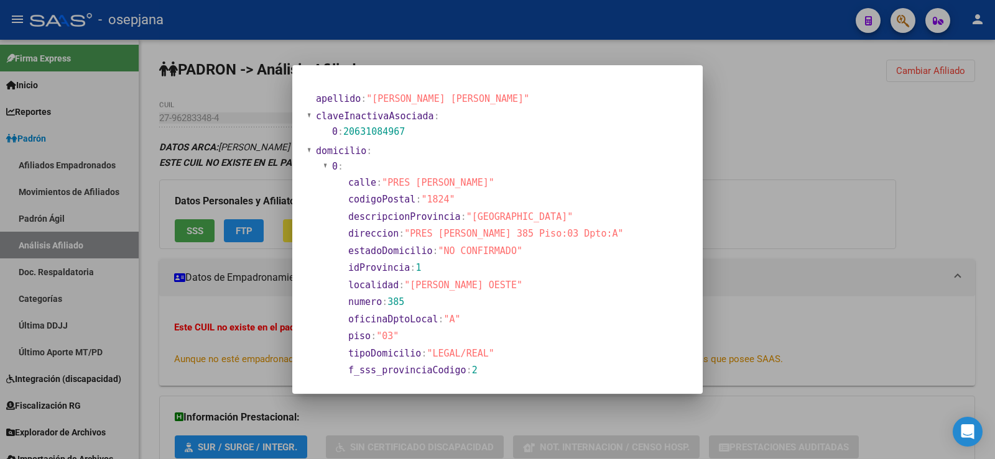
drag, startPoint x: 349, startPoint y: 131, endPoint x: 412, endPoint y: 131, distance: 62.8
click at [412, 131] on section "0 : 20631084967" at bounding box center [478, 132] width 293 height 14
copy span "20631084967"
click at [819, 97] on div at bounding box center [497, 229] width 995 height 459
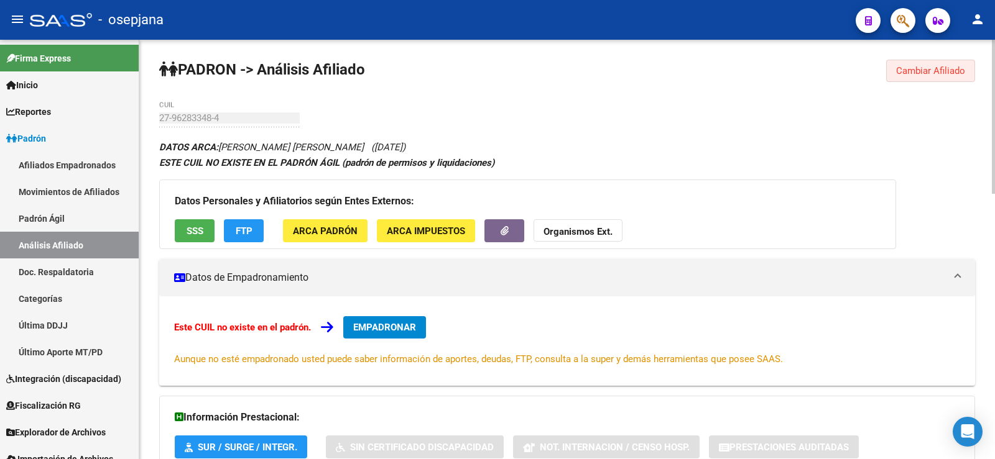
click at [929, 70] on span "Cambiar Afiliado" at bounding box center [930, 70] width 69 height 11
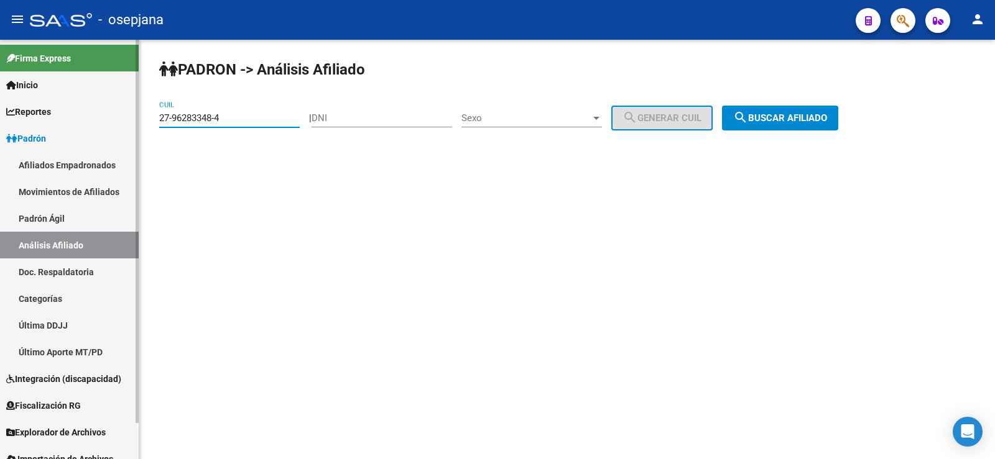
drag, startPoint x: 257, startPoint y: 116, endPoint x: 101, endPoint y: 116, distance: 156.1
click at [101, 116] on mat-sidenav-container "Firma Express Inicio Calendario SSS Instructivos Contacto OS Reportes Ingresos …" at bounding box center [497, 250] width 995 height 420
paste input "0-63108496-7"
type input "20-63108496-7"
click at [821, 121] on span "search Buscar afiliado" at bounding box center [780, 118] width 94 height 11
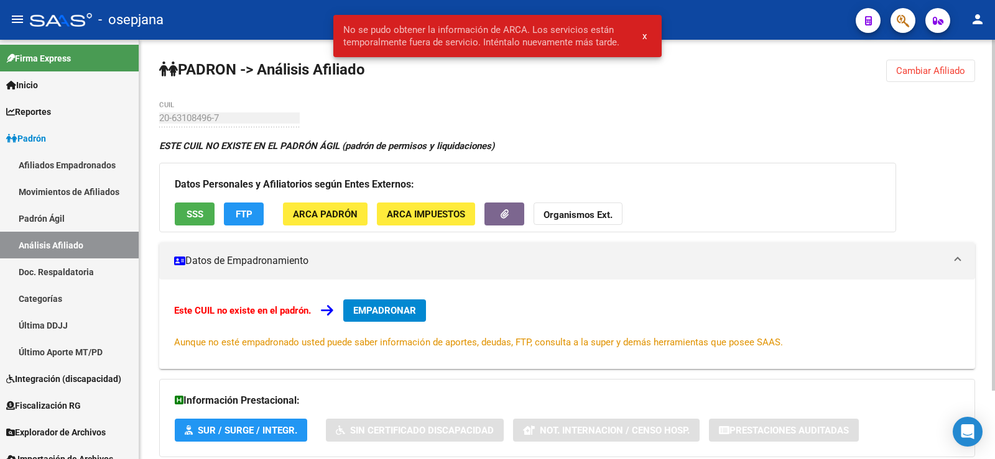
click at [644, 34] on span "x" at bounding box center [644, 35] width 4 height 11
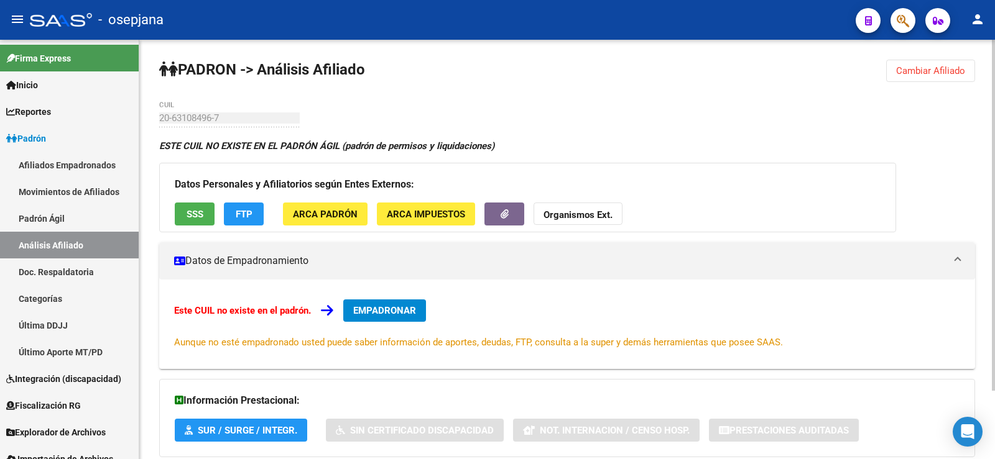
click at [245, 214] on span "FTP" at bounding box center [244, 214] width 17 height 11
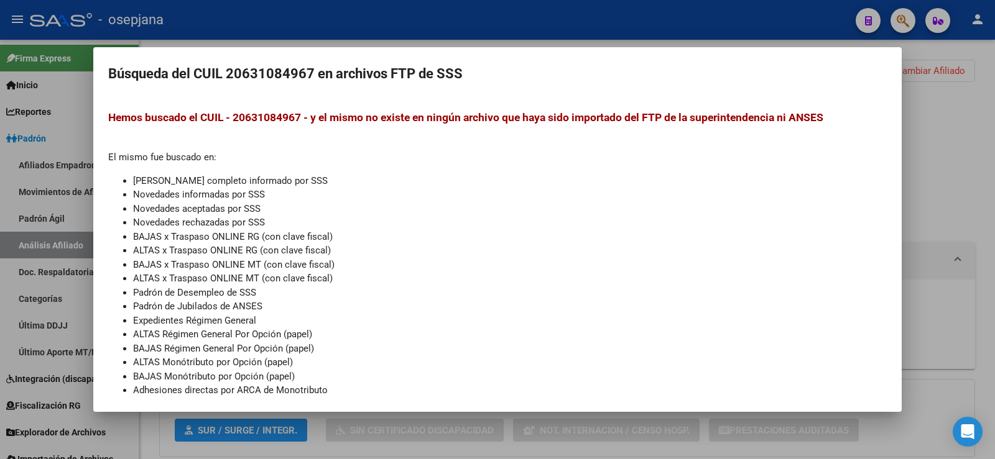
click at [960, 150] on div at bounding box center [497, 229] width 995 height 459
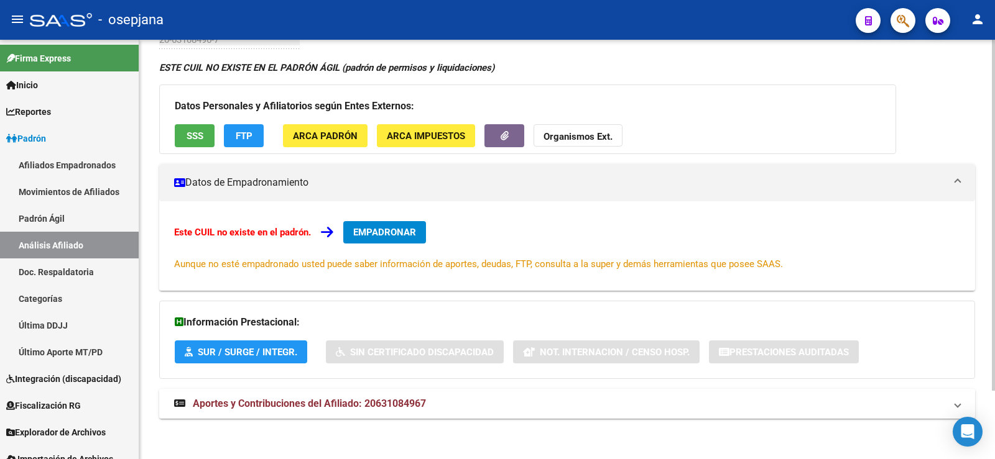
scroll to position [81, 0]
